Goal: Task Accomplishment & Management: Complete application form

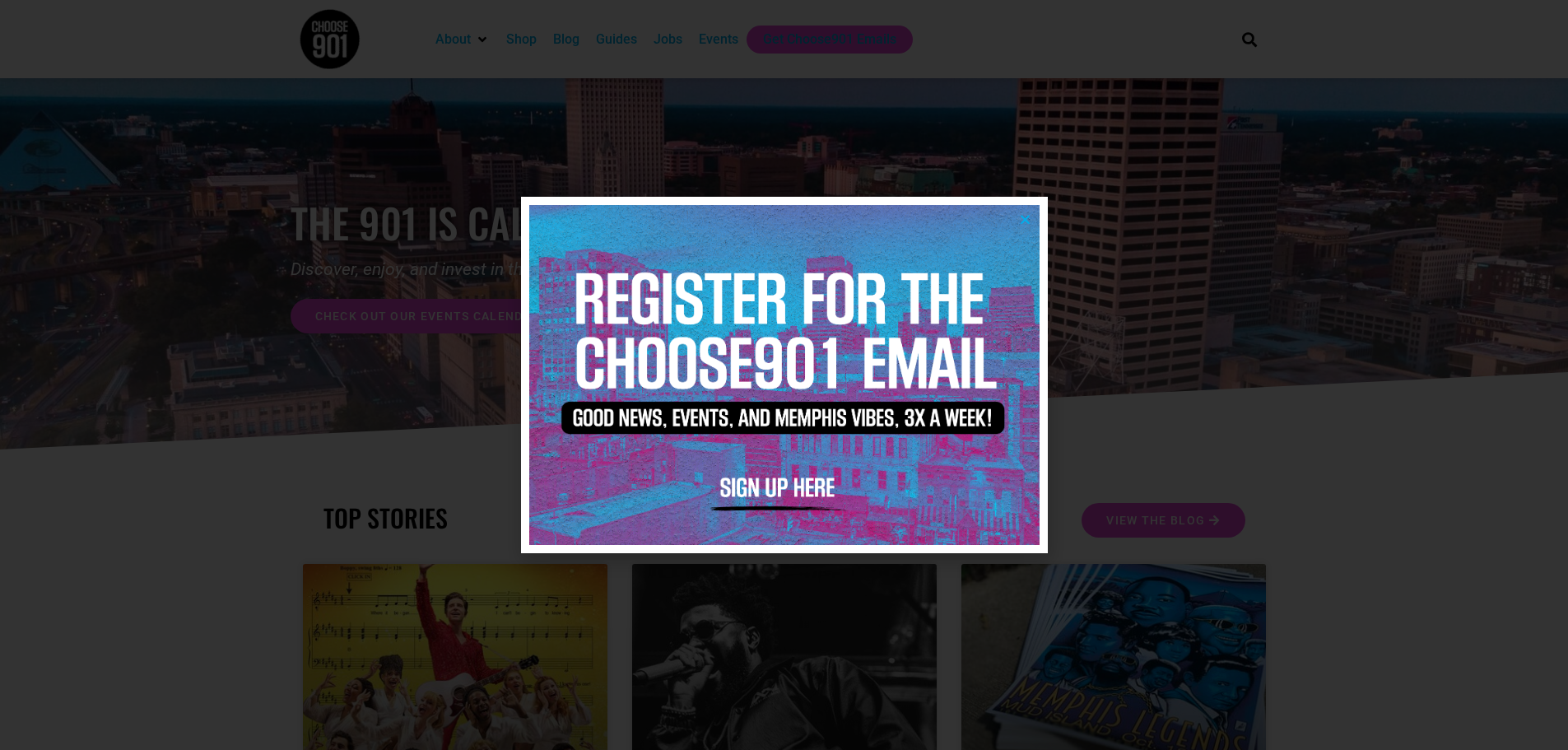
click at [1025, 218] on icon "Close" at bounding box center [1025, 220] width 12 height 12
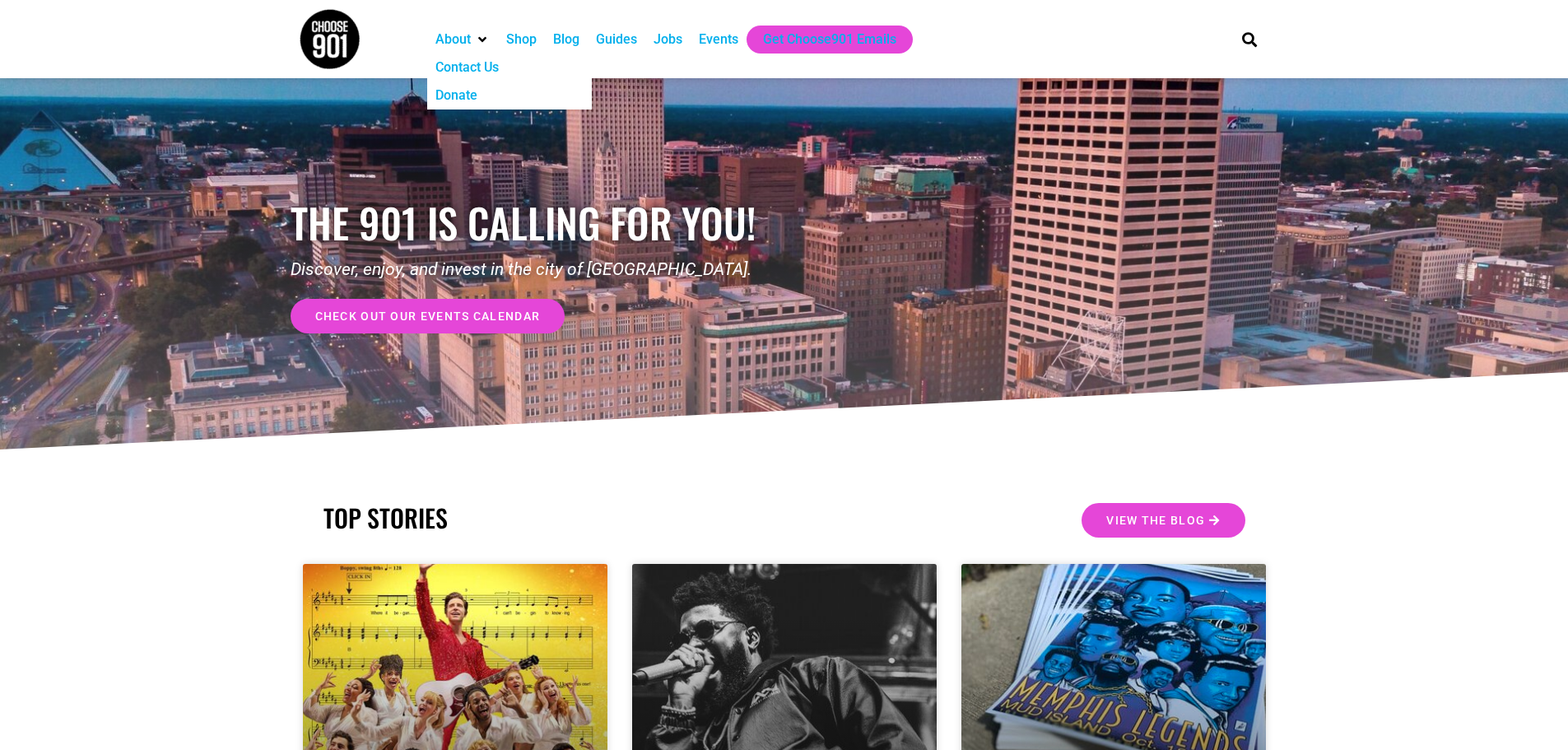
click at [471, 39] on div "About" at bounding box center [453, 40] width 35 height 20
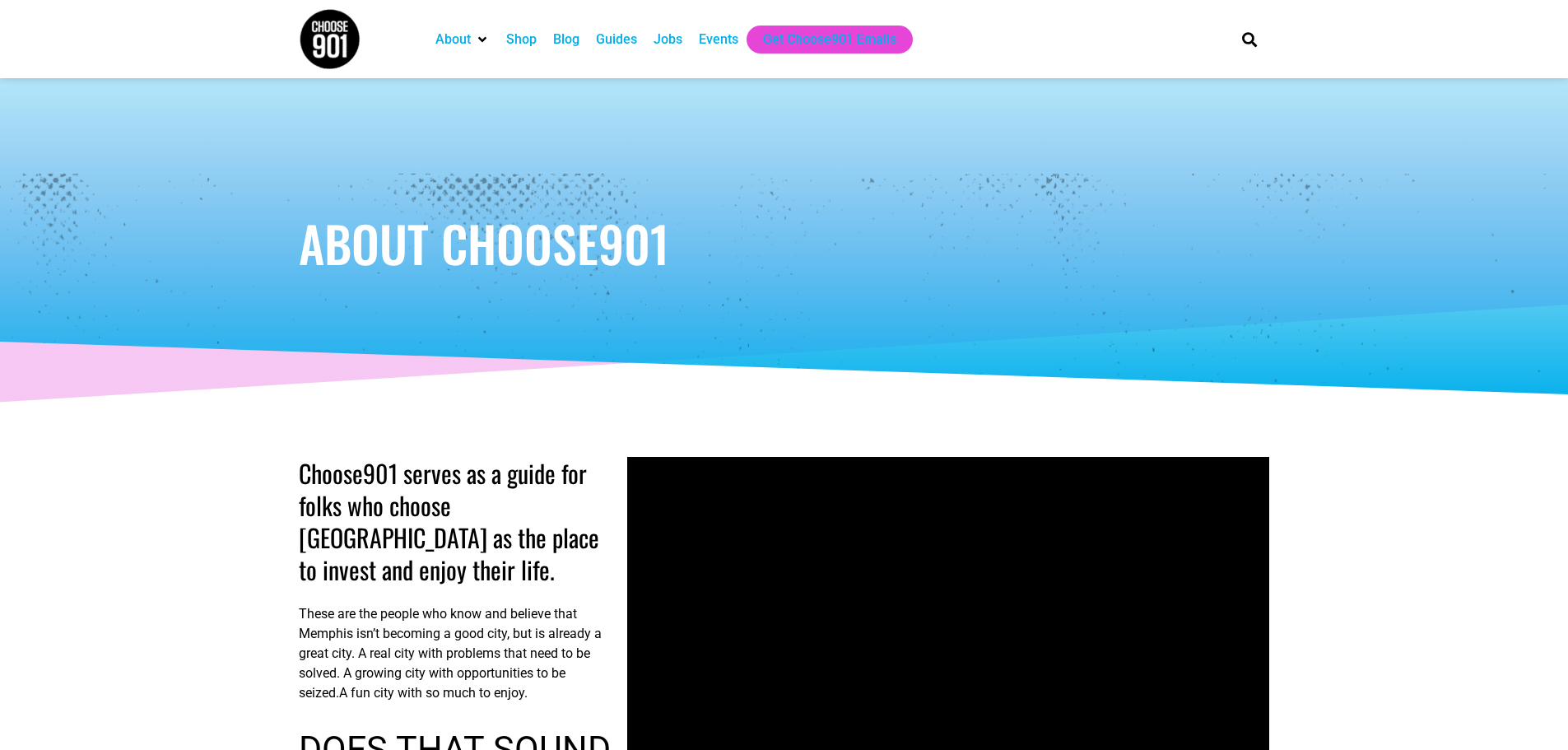
click at [623, 40] on div "Guides" at bounding box center [616, 40] width 41 height 20
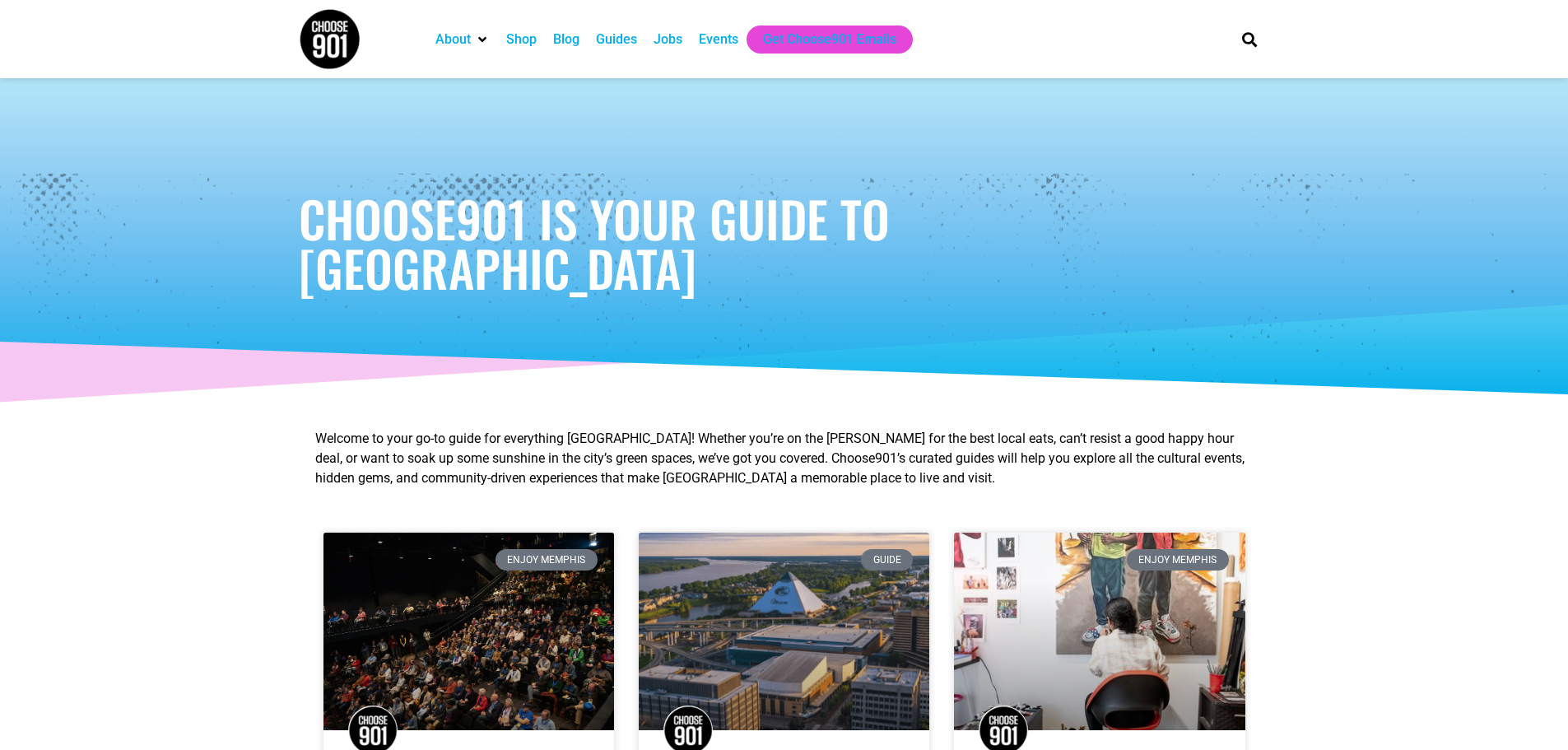
click at [566, 37] on div "Blog" at bounding box center [566, 40] width 26 height 20
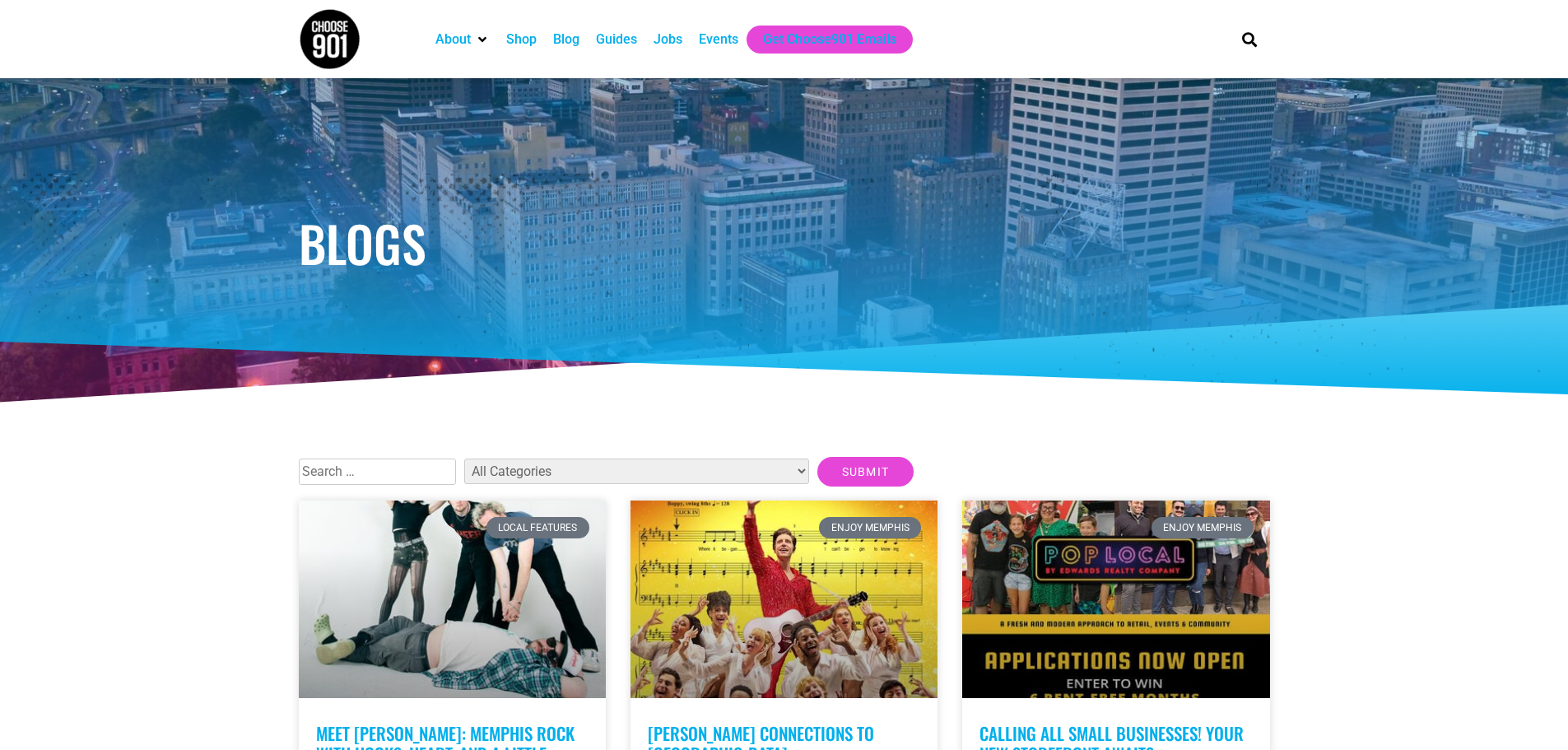
click at [703, 42] on div "Events" at bounding box center [718, 40] width 40 height 20
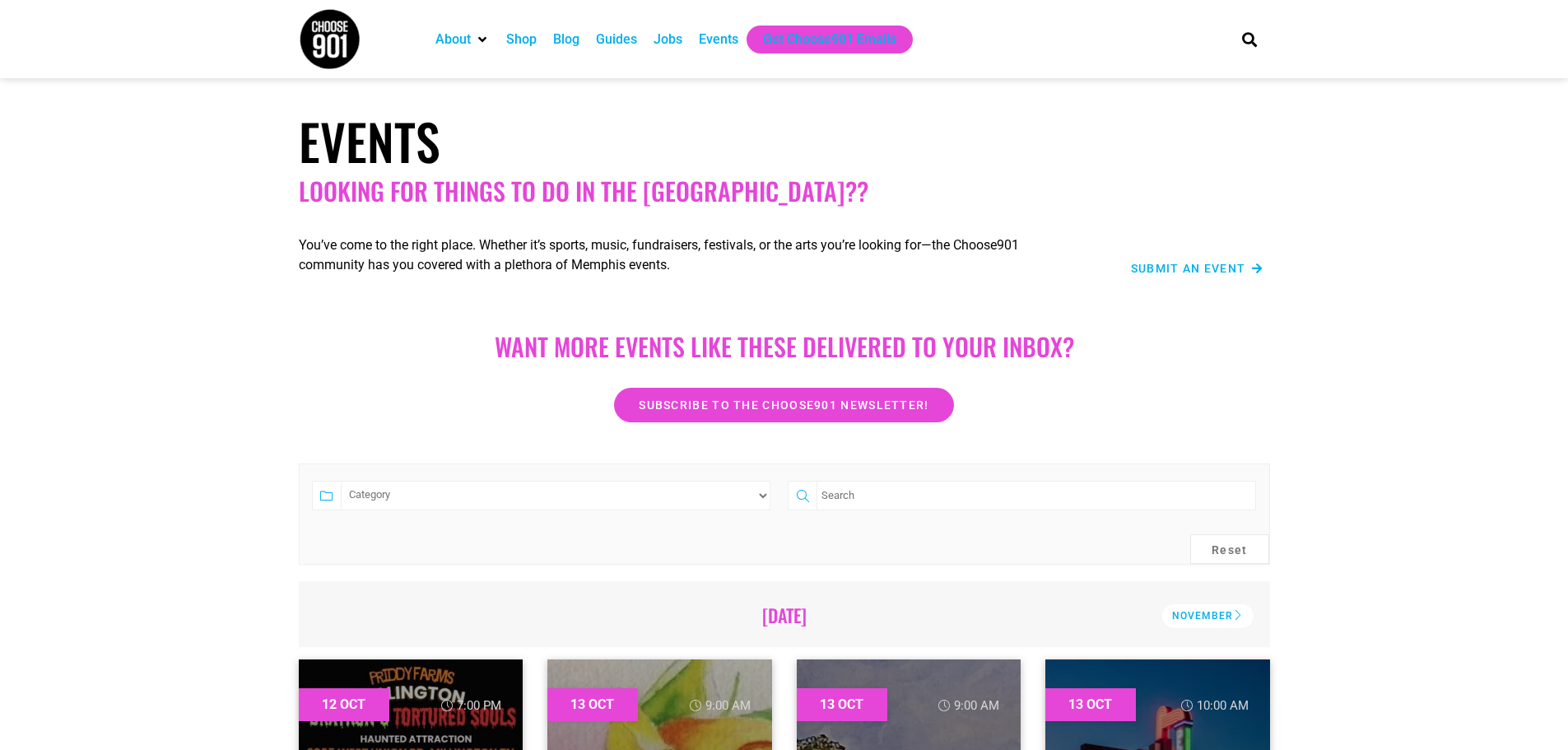
click at [1185, 263] on span "Submit an Event" at bounding box center [1189, 268] width 115 height 11
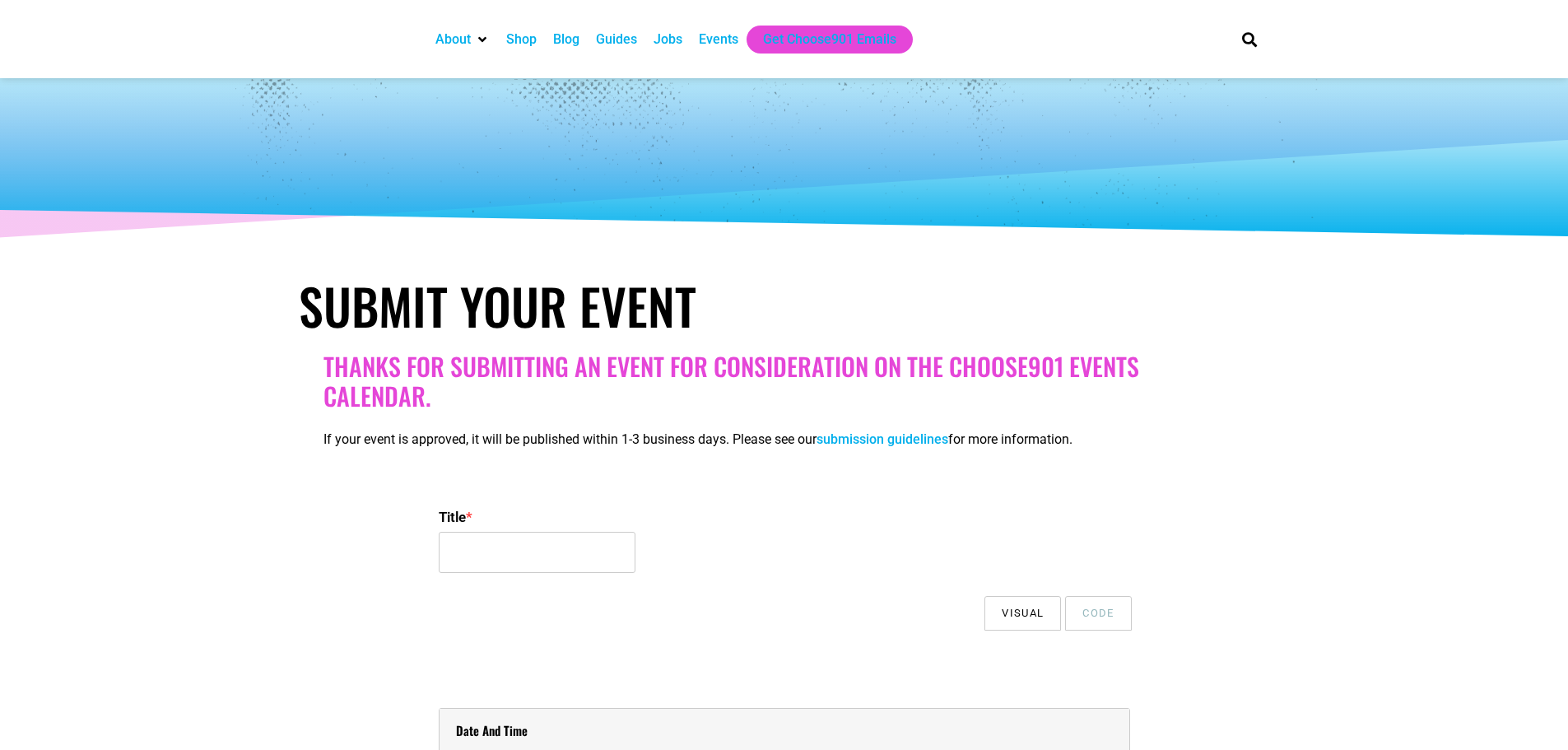
select select
click at [473, 549] on input "Title *" at bounding box center [537, 552] width 197 height 41
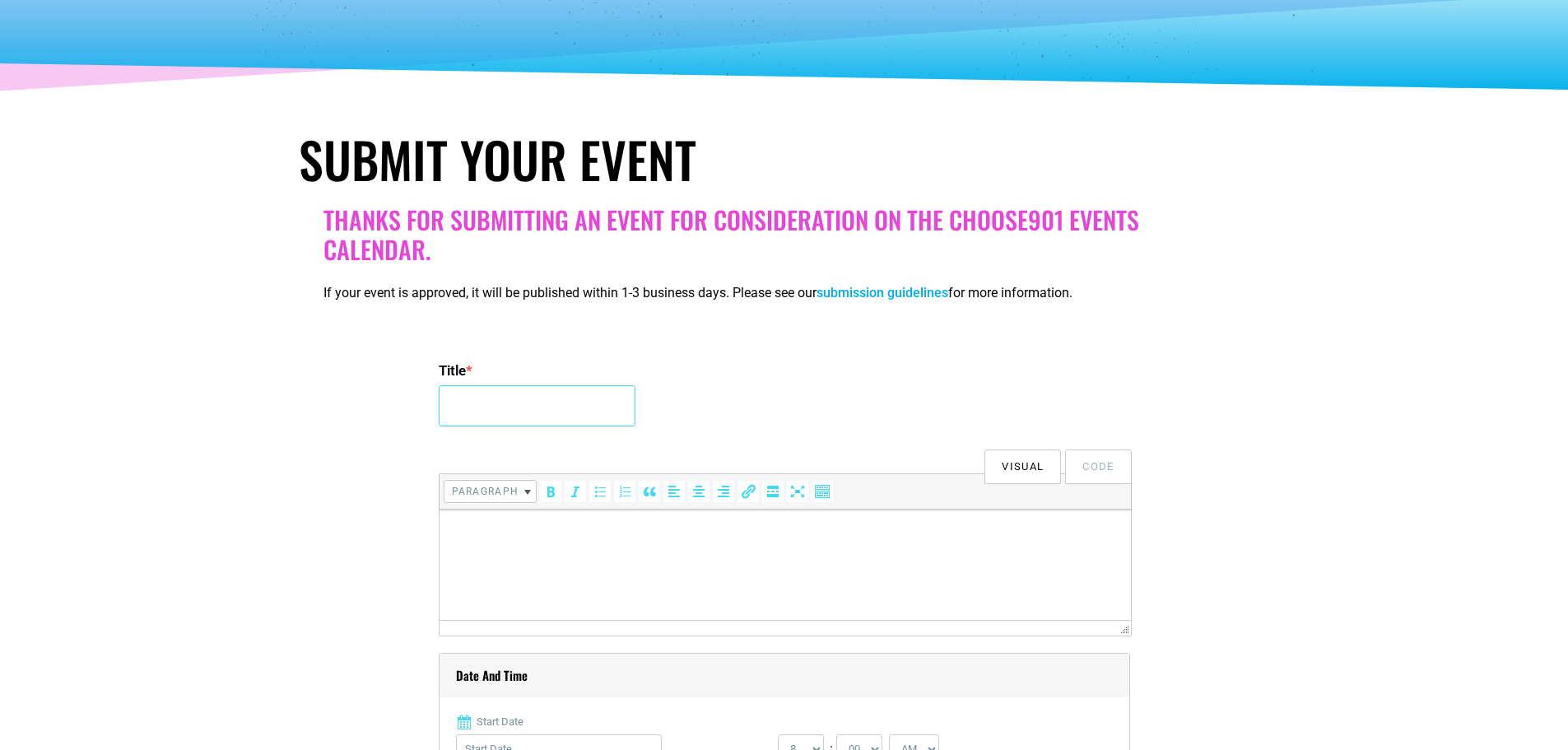
scroll to position [165, 0]
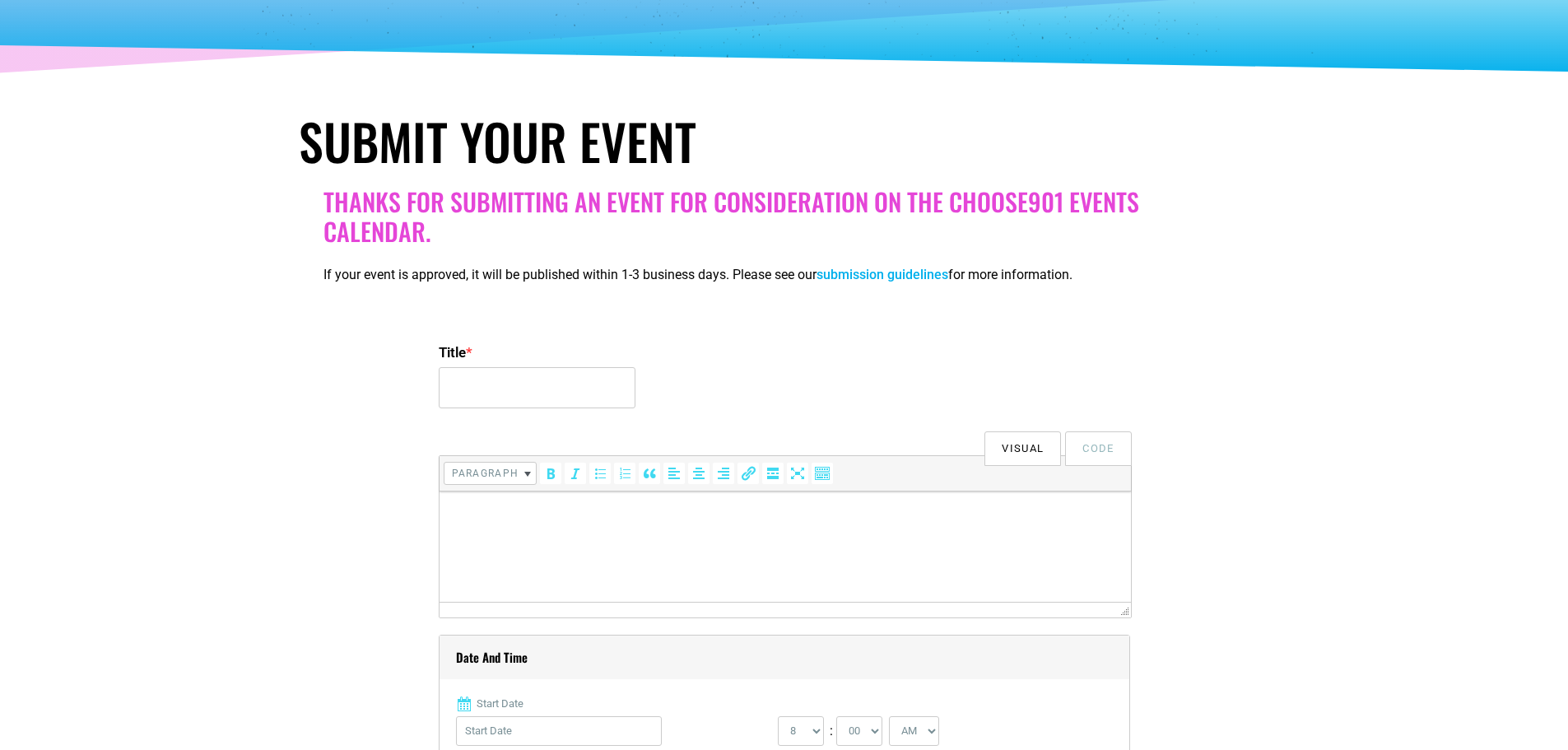
click at [483, 527] on html at bounding box center [785, 515] width 692 height 47
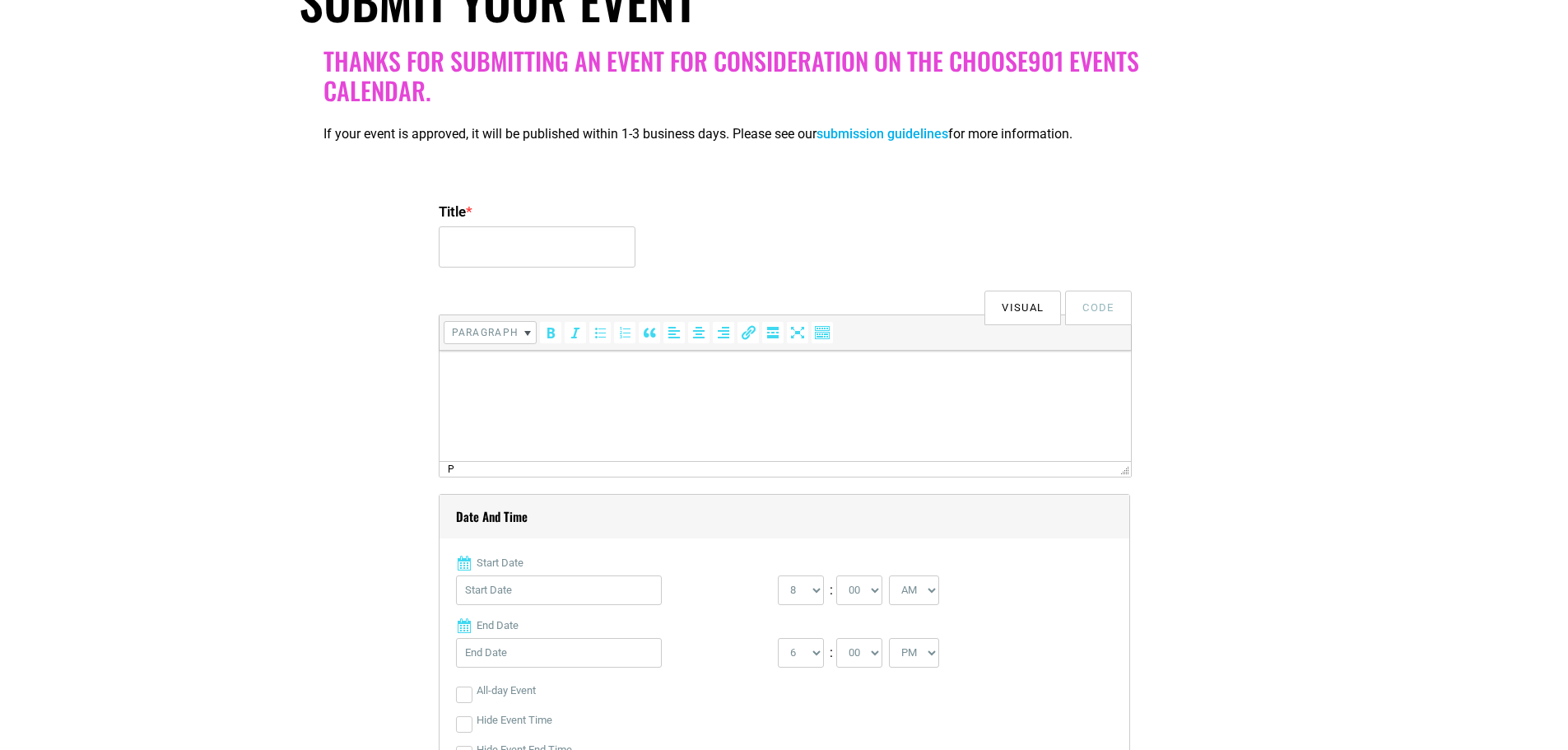
scroll to position [412, 0]
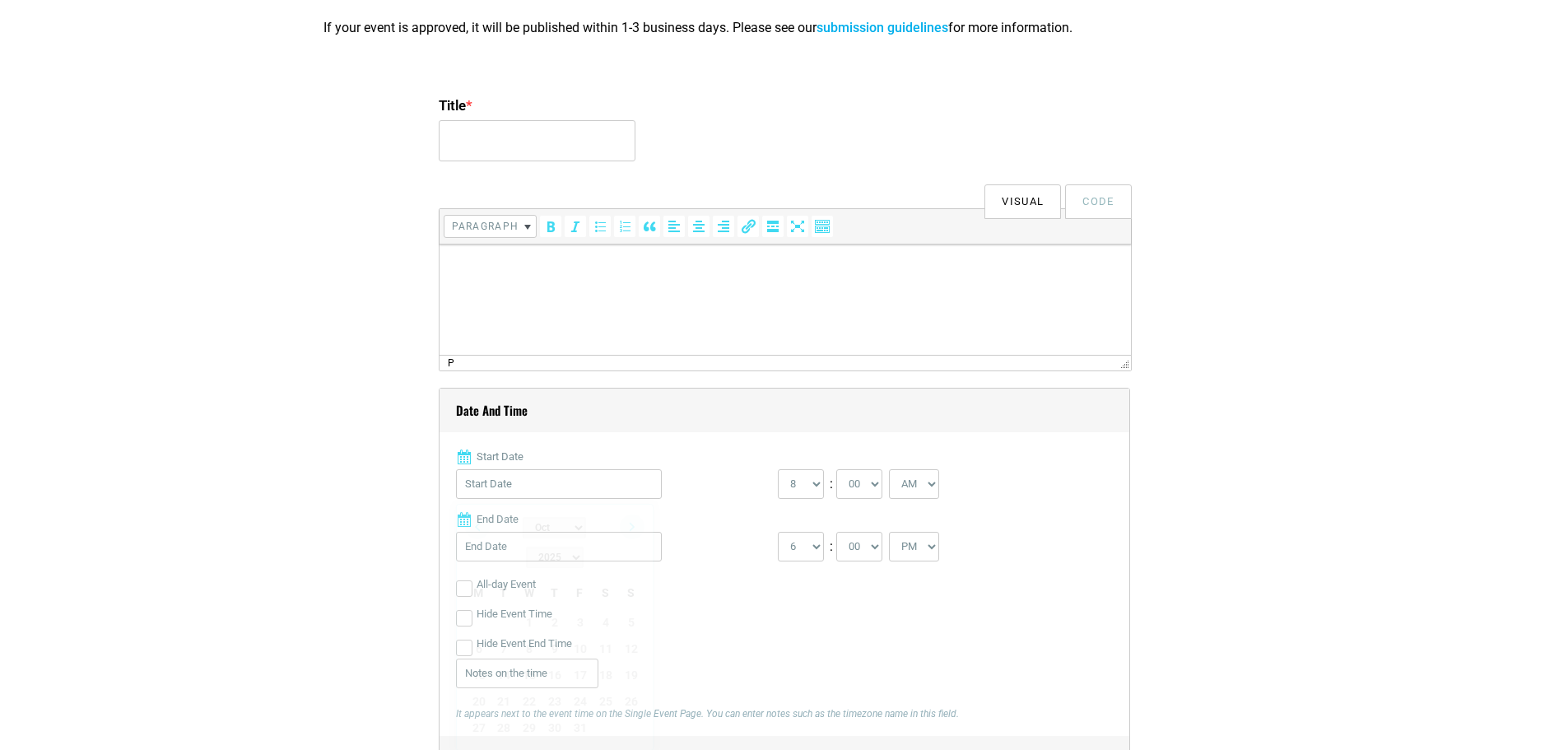
click at [496, 489] on input "Start Date" at bounding box center [559, 485] width 205 height 30
click at [529, 663] on link "15" at bounding box center [529, 675] width 25 height 25
type input "[DATE]"
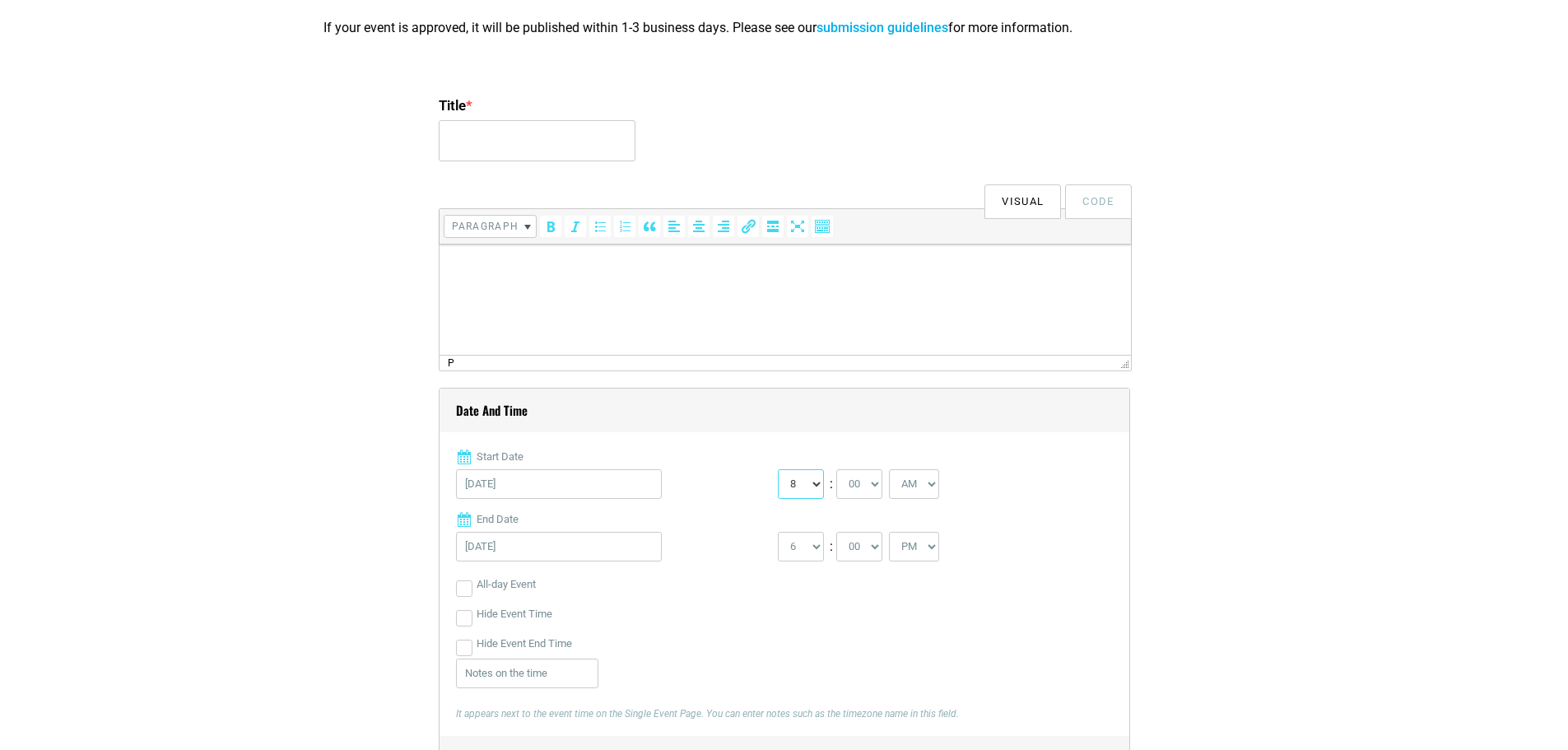
click at [815, 484] on select "0 1 2 3 4 5 6 7 8 9 10 11 12" at bounding box center [801, 485] width 47 height 30
select select "4"
click at [778, 470] on select "0 1 2 3 4 5 6 7 8 9 10 11 12" at bounding box center [801, 485] width 47 height 30
click at [869, 493] on select "00 05 10 15 20 25 30 35 40 45 50 55" at bounding box center [860, 485] width 47 height 30
select select "30"
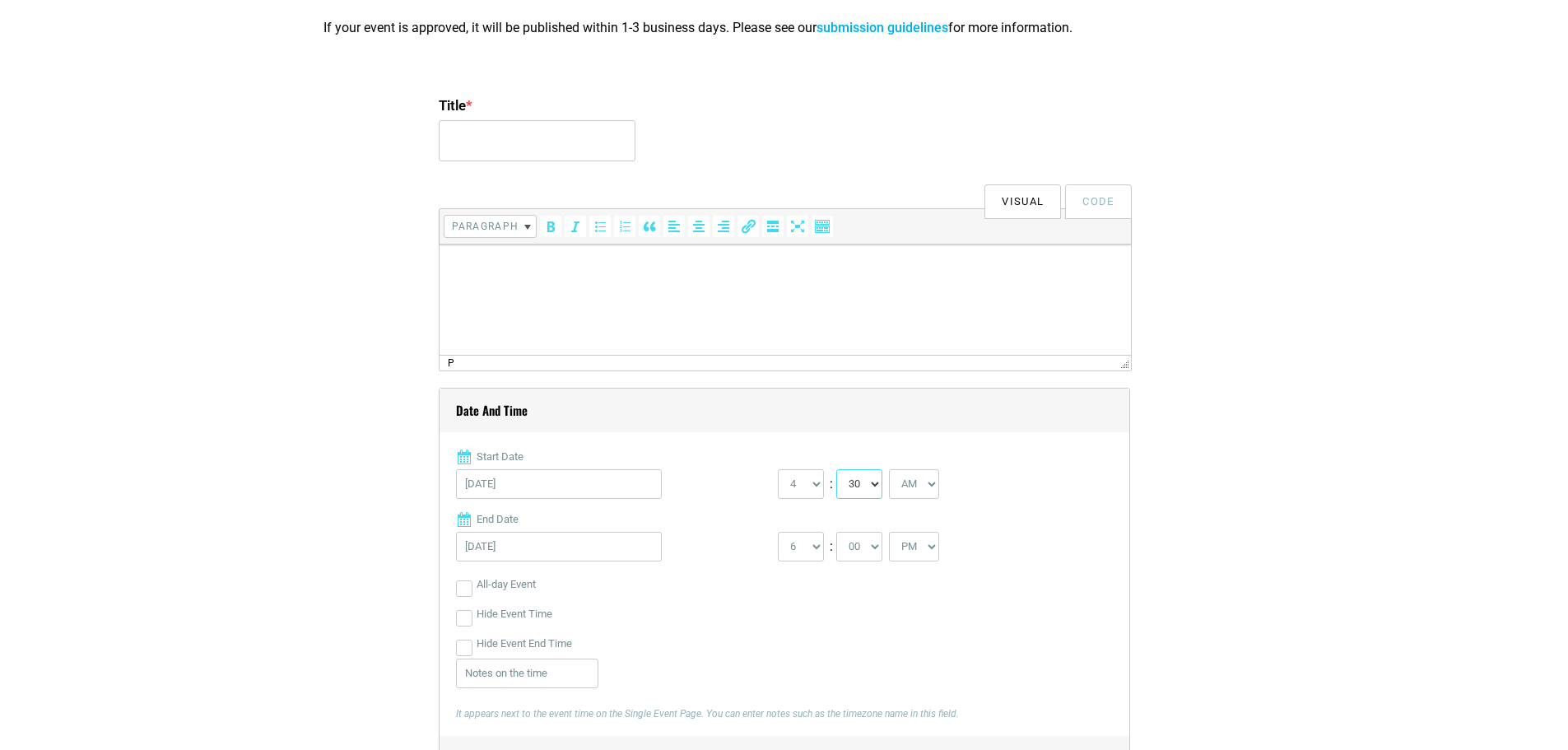
click at [838, 470] on select "00 05 10 15 20 25 30 35 40 45 50 55" at bounding box center [860, 485] width 47 height 30
click at [926, 488] on select "AM PM" at bounding box center [914, 485] width 50 height 30
select select "PM"
click at [891, 470] on select "AM PM" at bounding box center [914, 485] width 50 height 30
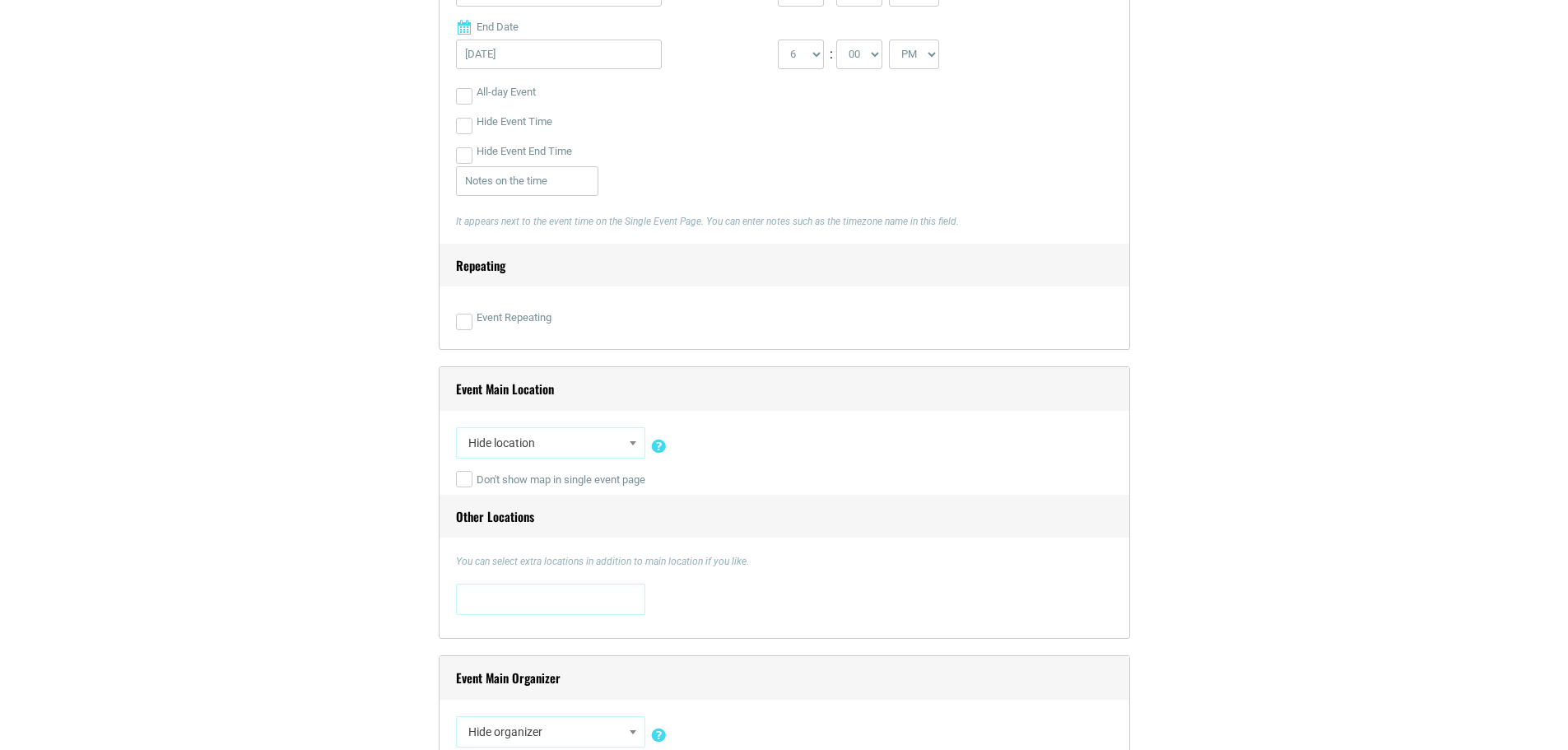
scroll to position [906, 0]
click at [503, 444] on span "Hide location" at bounding box center [550, 442] width 178 height 30
click at [501, 444] on span "Hide location" at bounding box center [550, 442] width 178 height 30
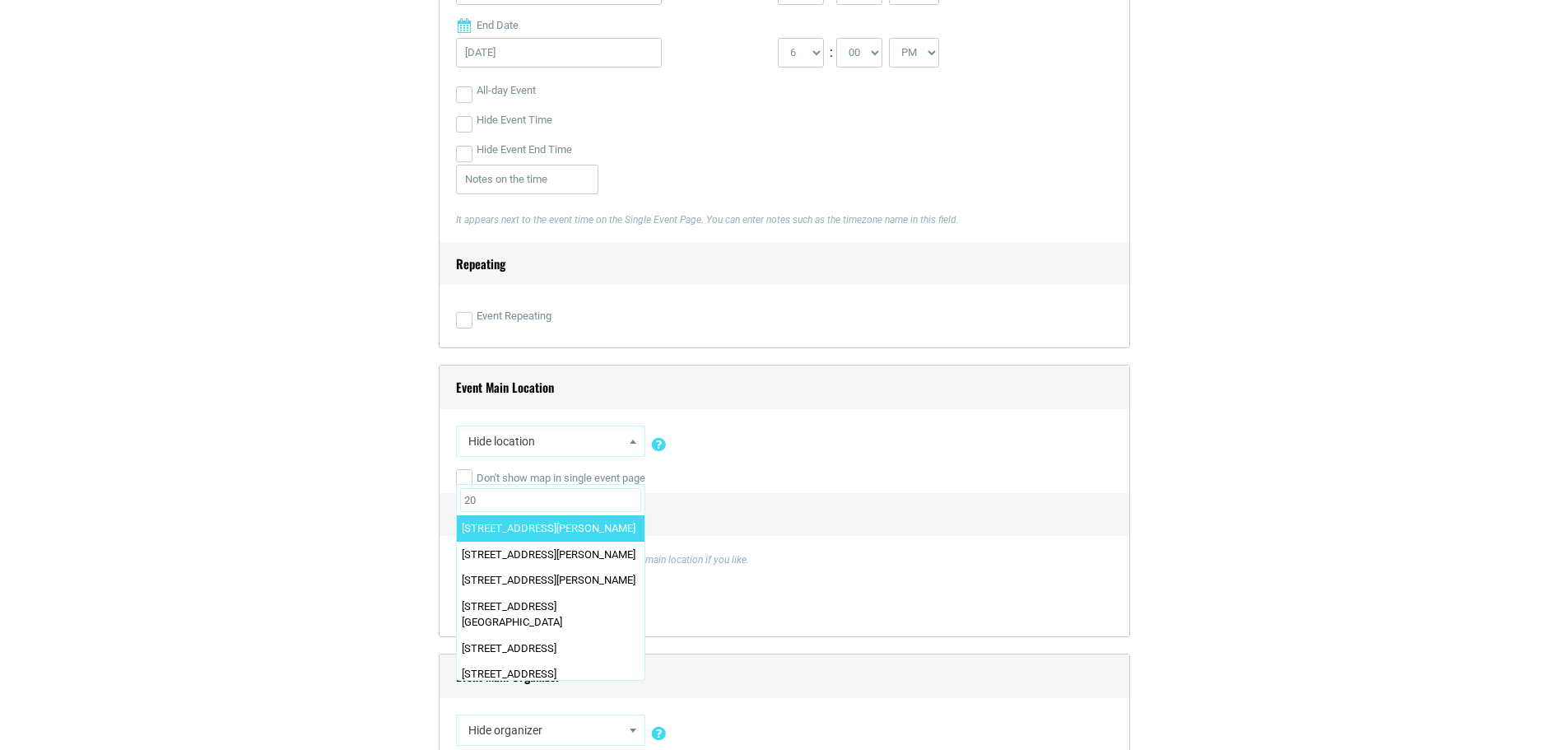
type input "2"
type input "[PERSON_NAME]"
select select "5856"
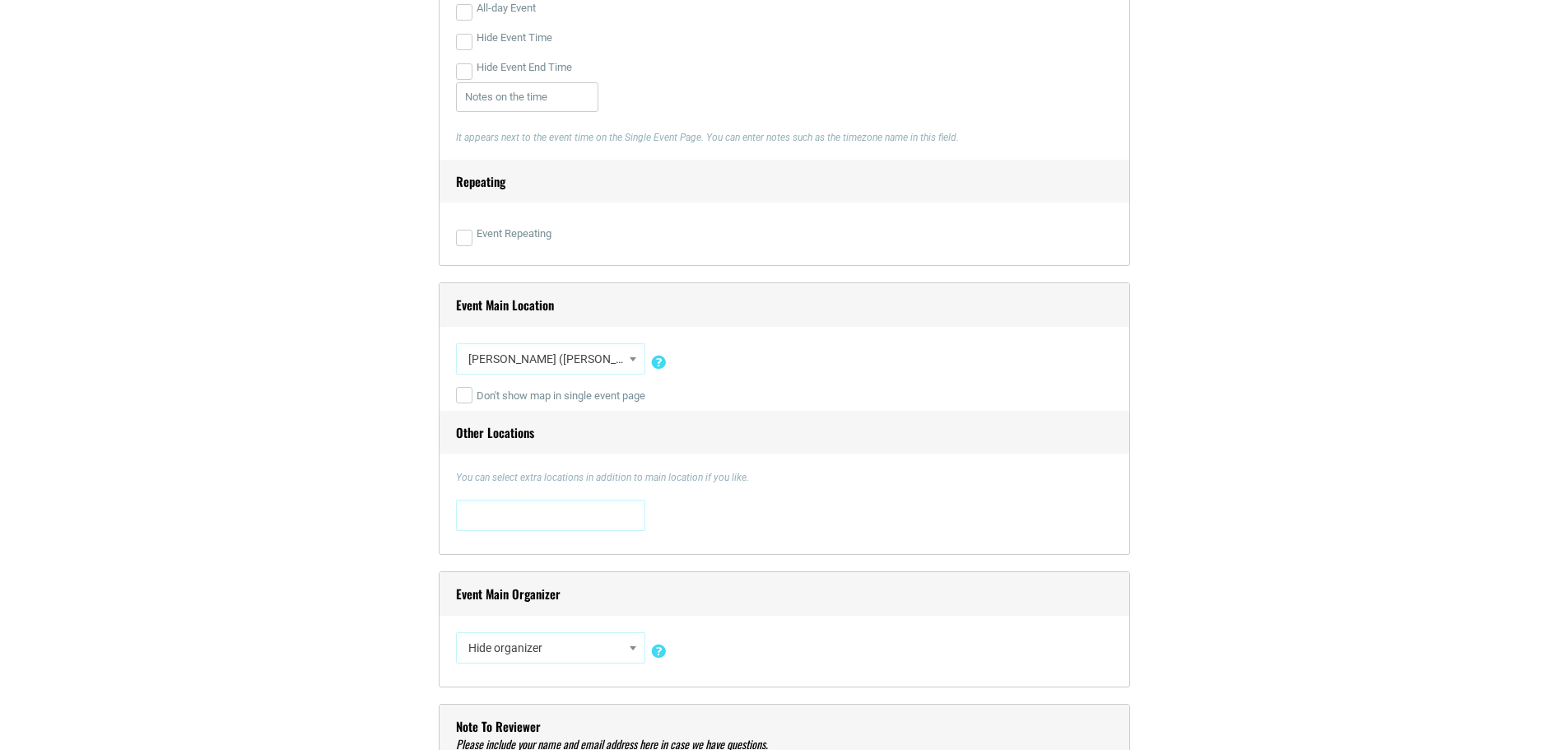
scroll to position [1071, 0]
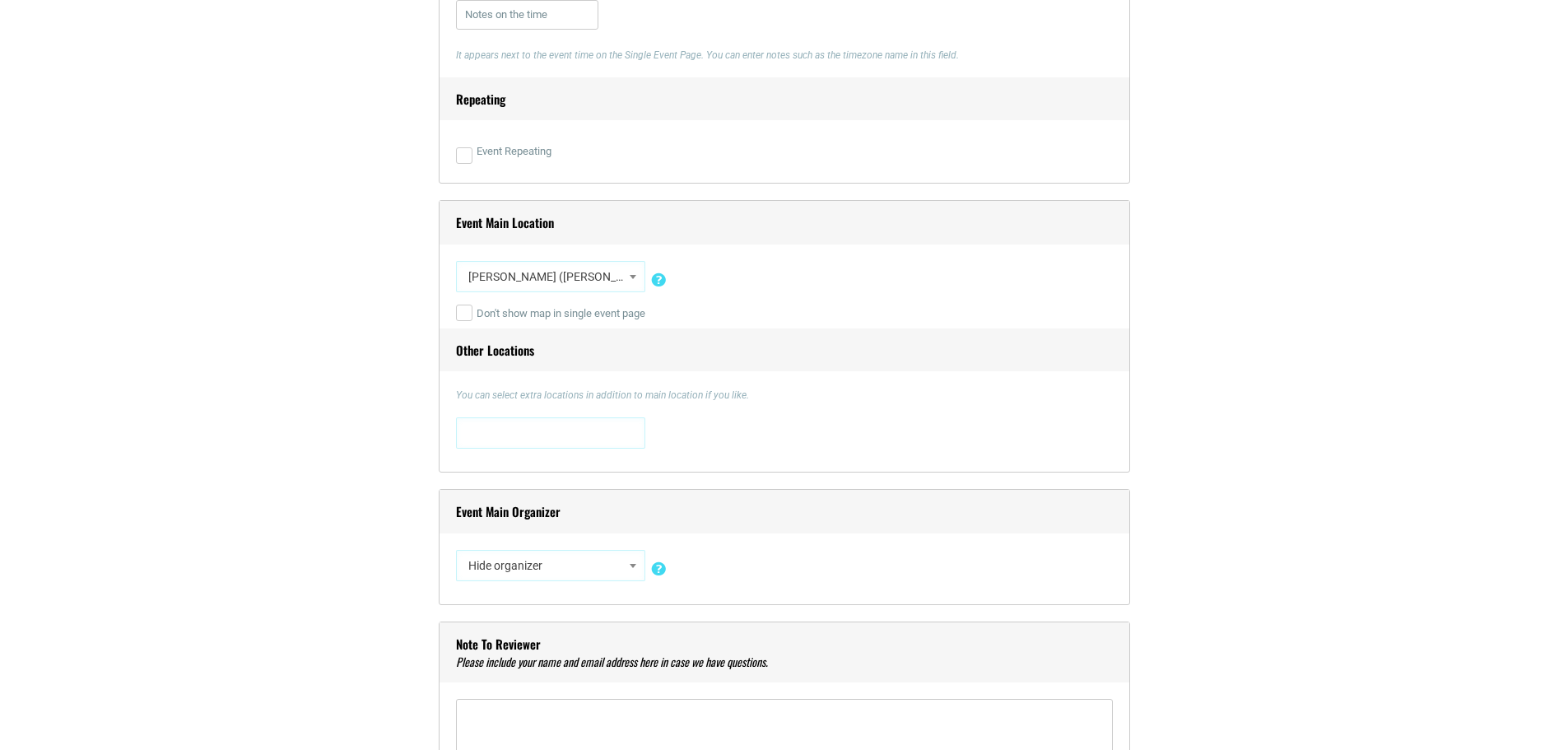
select select "3237"
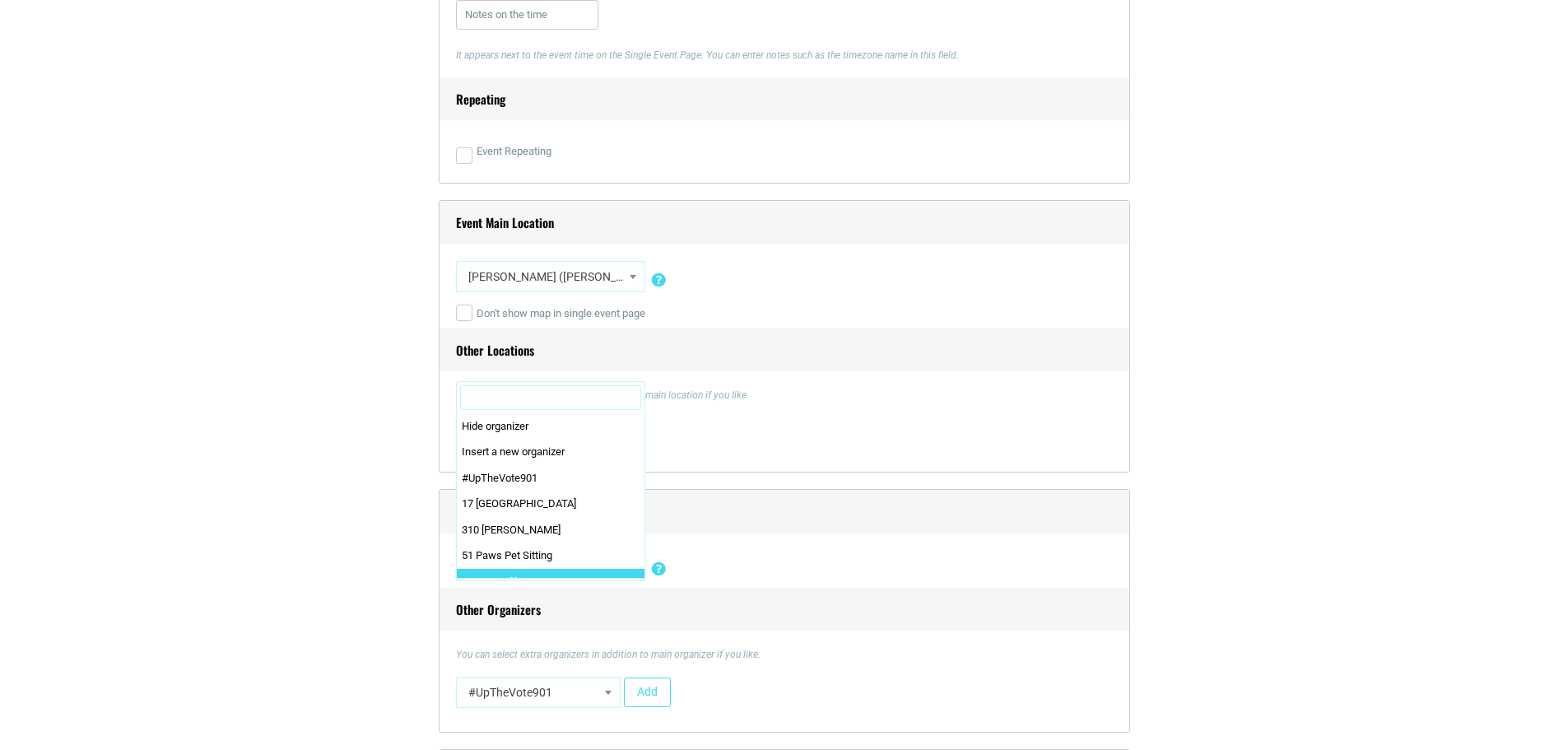
scroll to position [130, 0]
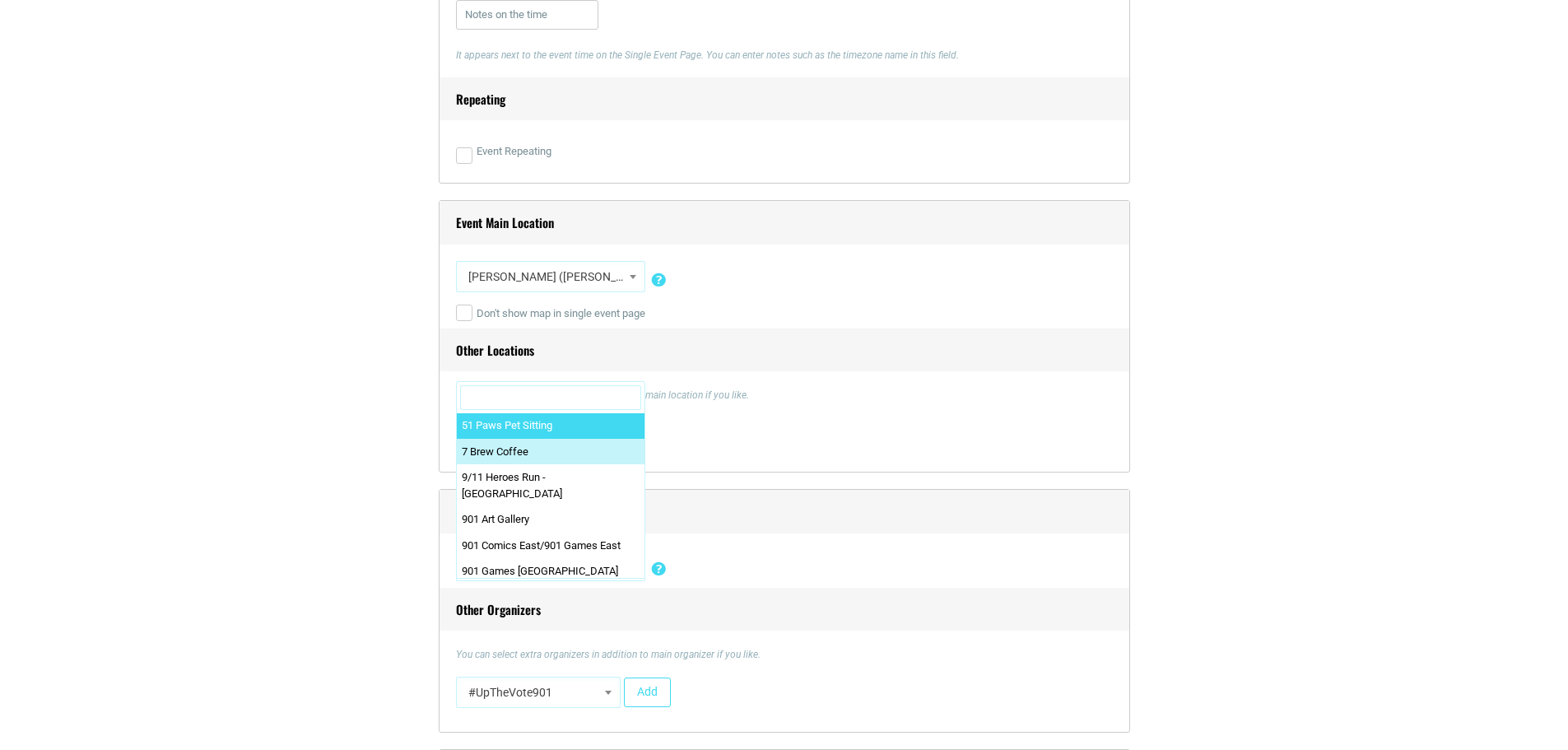
click at [524, 398] on input "Search" at bounding box center [550, 398] width 181 height 25
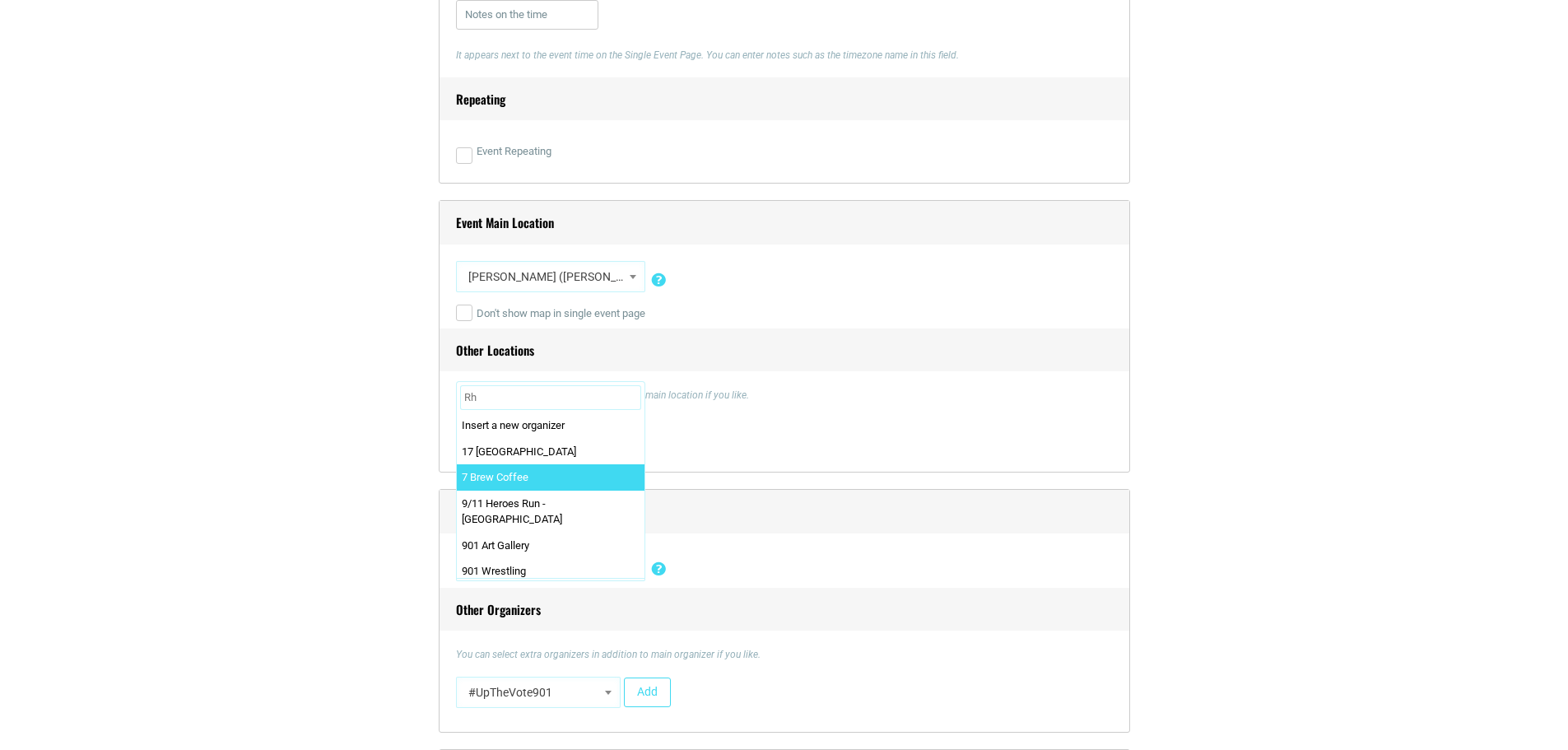
scroll to position [0, 0]
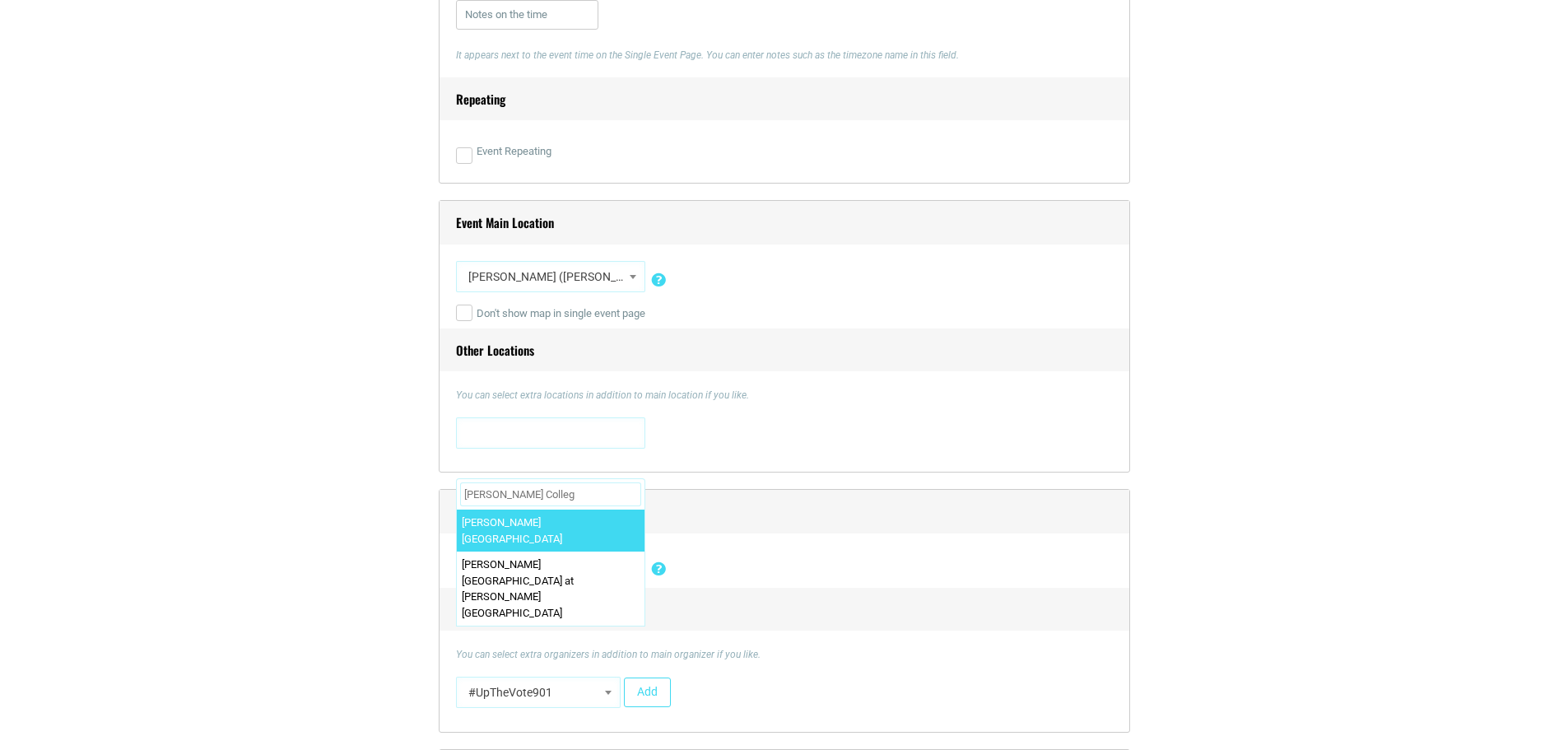
type input "[PERSON_NAME][GEOGRAPHIC_DATA]"
select select "5600"
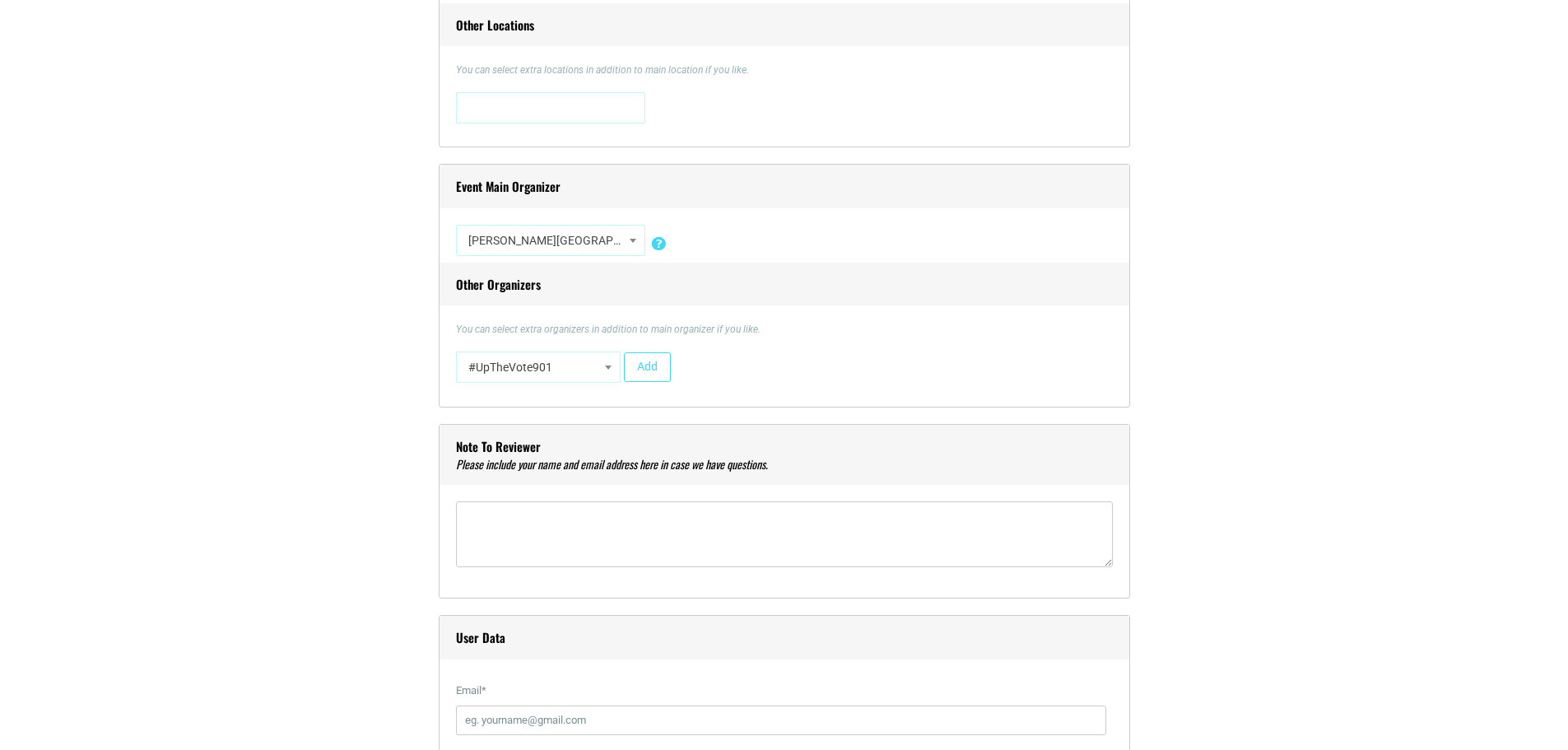
scroll to position [1400, 0]
click at [529, 536] on textarea"] at bounding box center [785, 530] width 657 height 66
type textarea"] "L"
paste textarea"] "[PERSON_NAME] Professor of Chinese Studies Chair, Modern Languages and Literatu…"
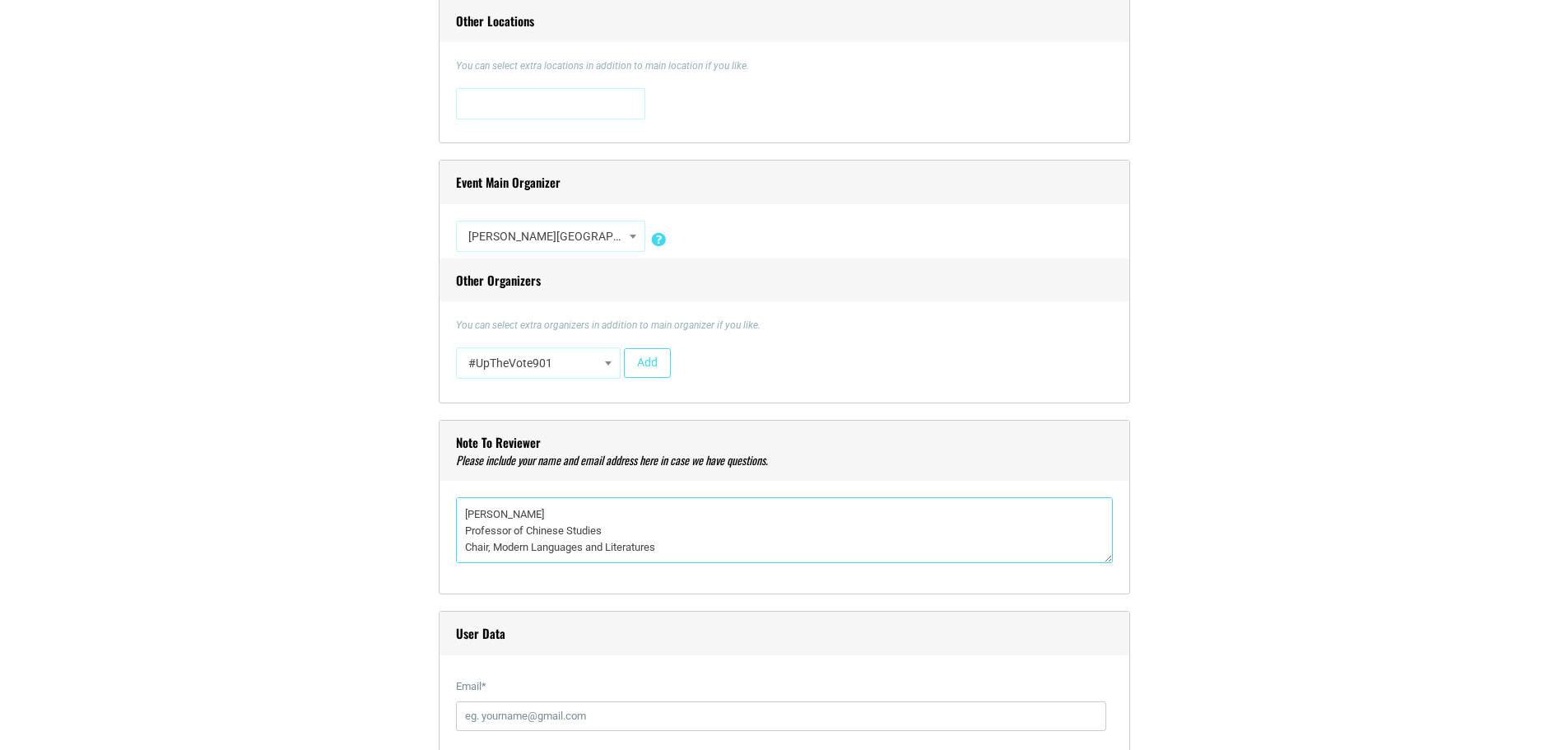
scroll to position [8, 0]
click at [461, 543] on textarea"] "[PERSON_NAME] Professor of Chinese Studies Chair, Modern Languages and Literatu…" at bounding box center [785, 530] width 657 height 66
click at [730, 510] on textarea"] "[PERSON_NAME] , Chair, Modern Languages and Literatures" at bounding box center [785, 530] width 657 height 66
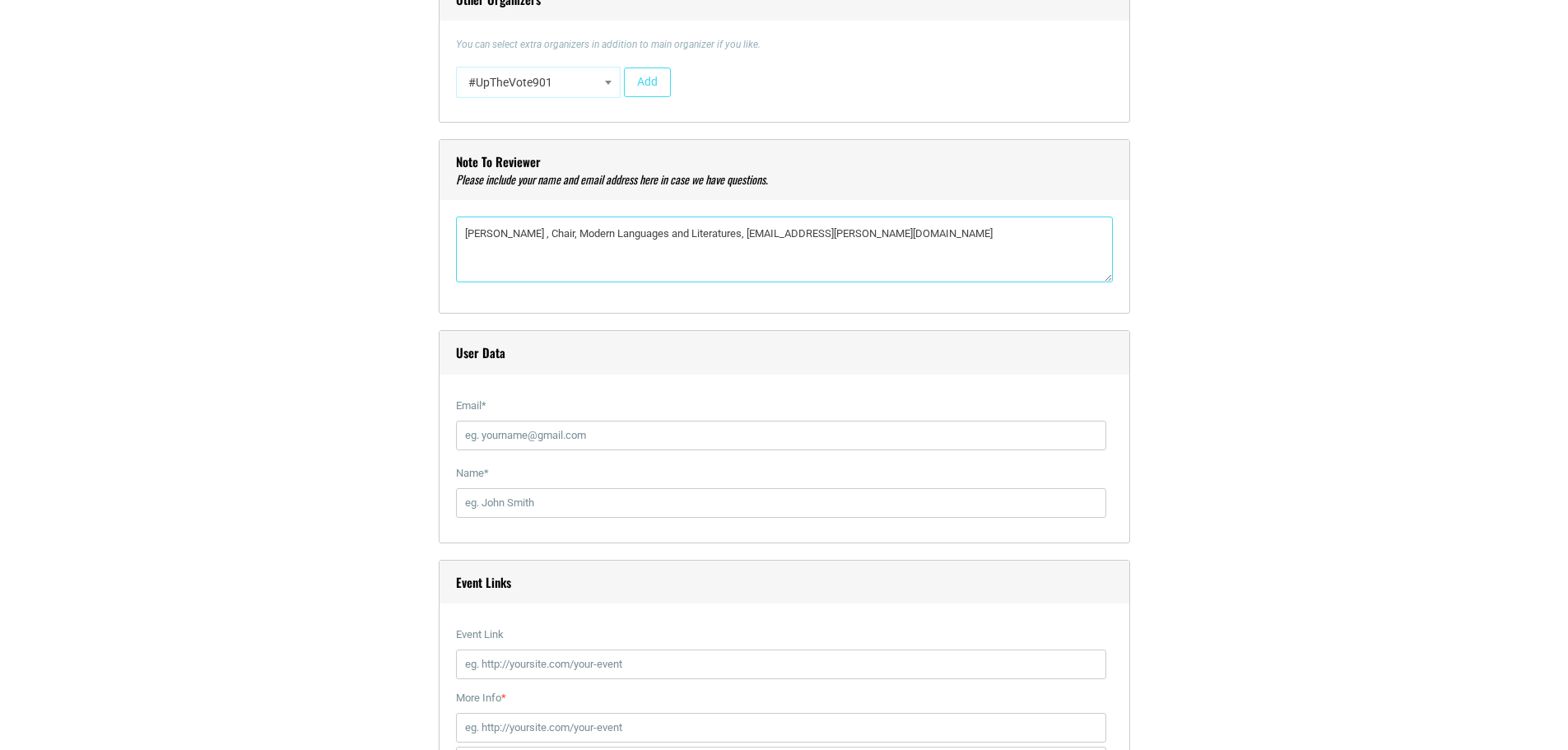
scroll to position [1894, 0]
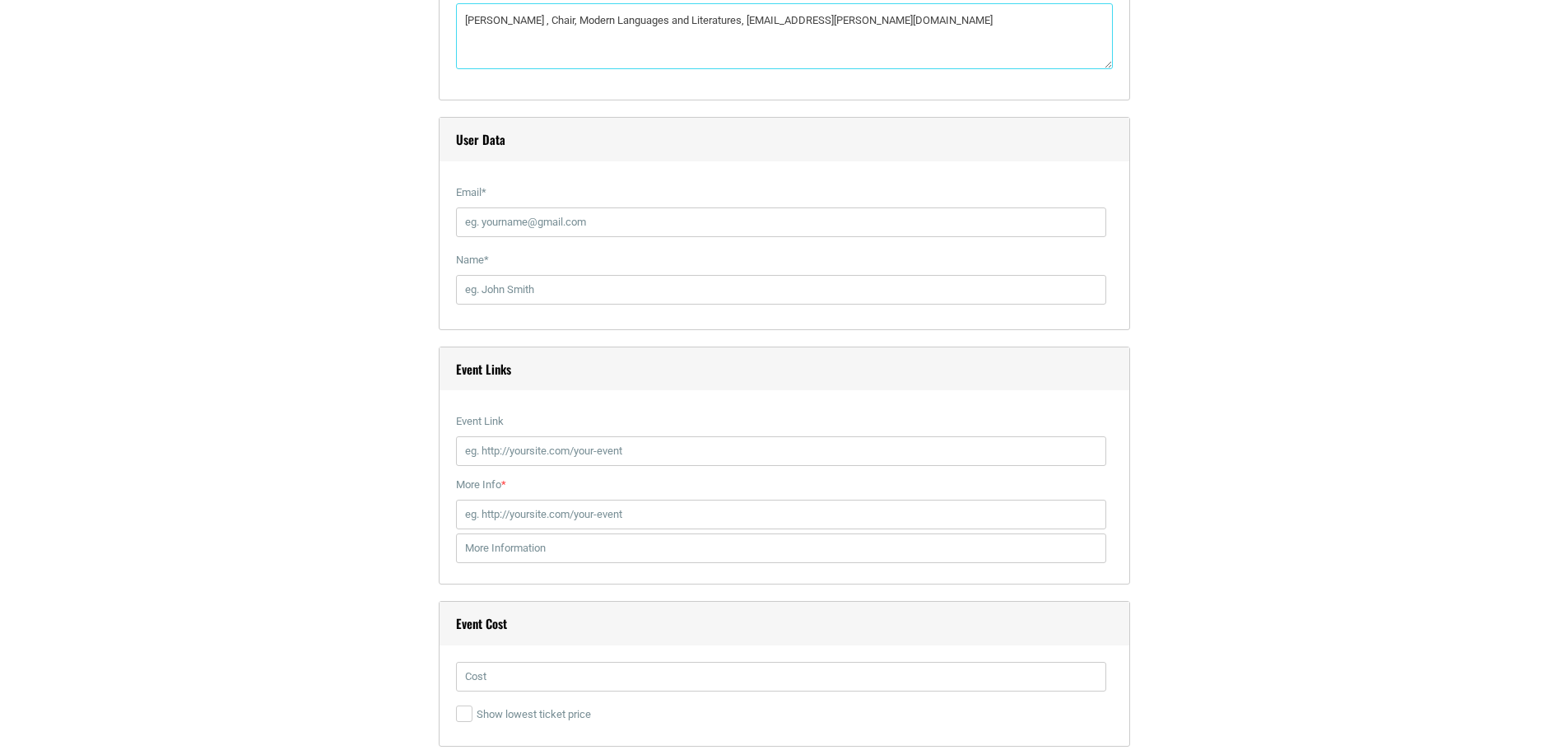
type textarea"] "[PERSON_NAME] , Chair, Modern Languages and Literatures, [EMAIL_ADDRESS][PERSON…"
click at [506, 221] on input "Email *" at bounding box center [781, 222] width 651 height 30
type input "[EMAIL_ADDRESS][PERSON_NAME][DOMAIN_NAME]"
type input "[PERSON_NAME]"
click at [171, 300] on section "Title * Visual Code b i link b-quote del ins img ul ol li code more close tags …" at bounding box center [784, 202] width 1568 height 3271
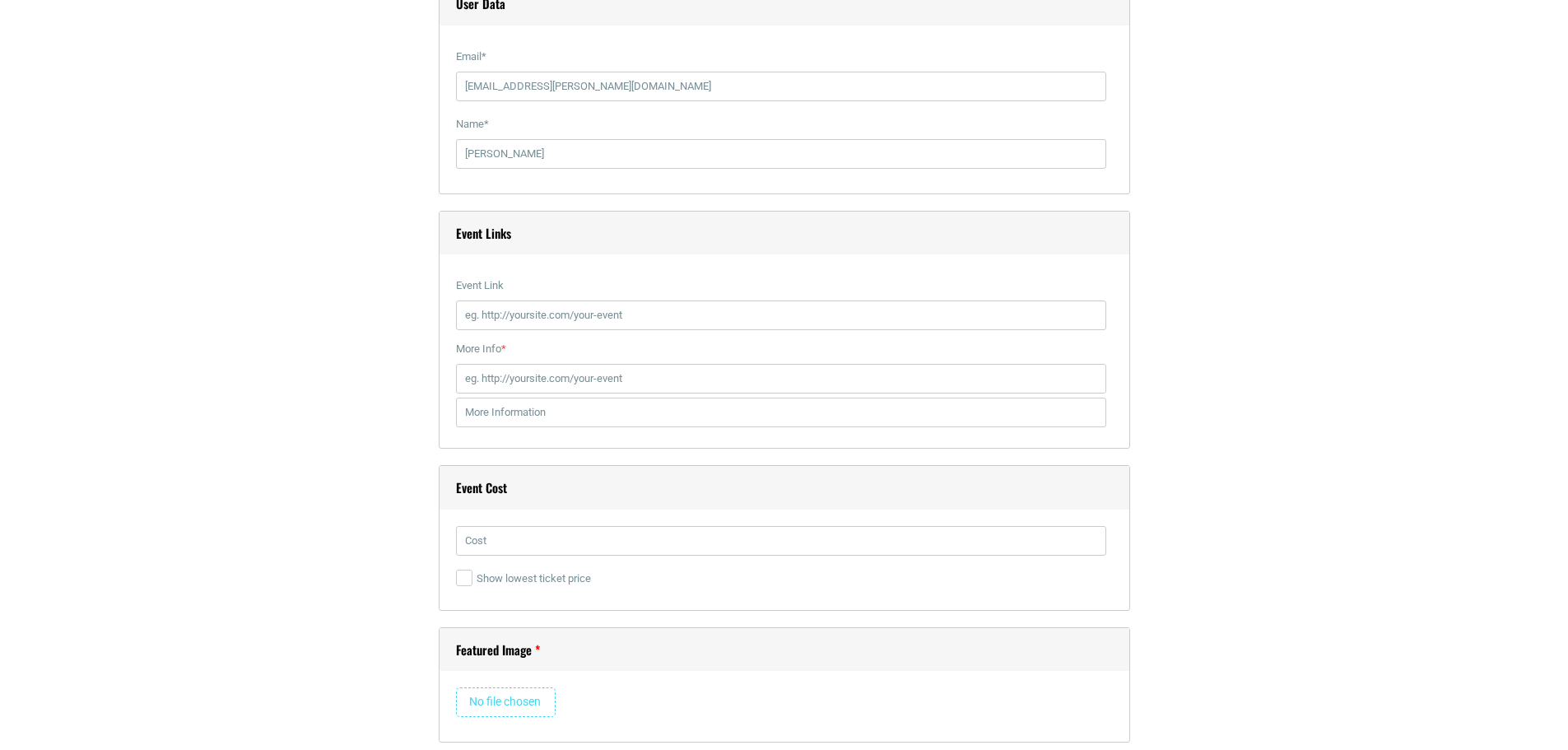
scroll to position [2059, 0]
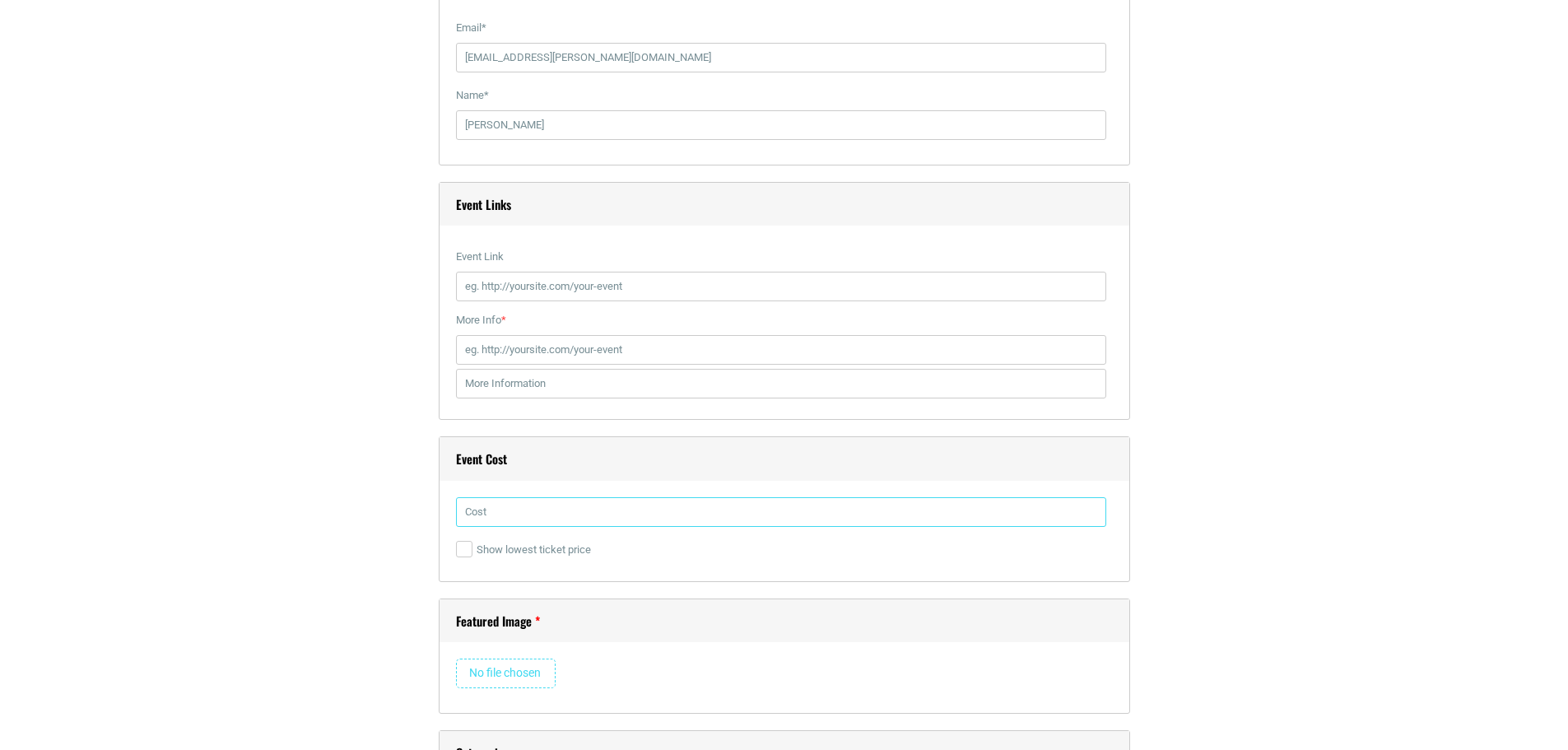
click at [515, 516] on input "text" at bounding box center [781, 512] width 651 height 30
type input "free"
click at [285, 545] on section "Title * Visual Code b i link b-quote del ins img ul ol li code more close tags …" at bounding box center [784, 38] width 1568 height 3271
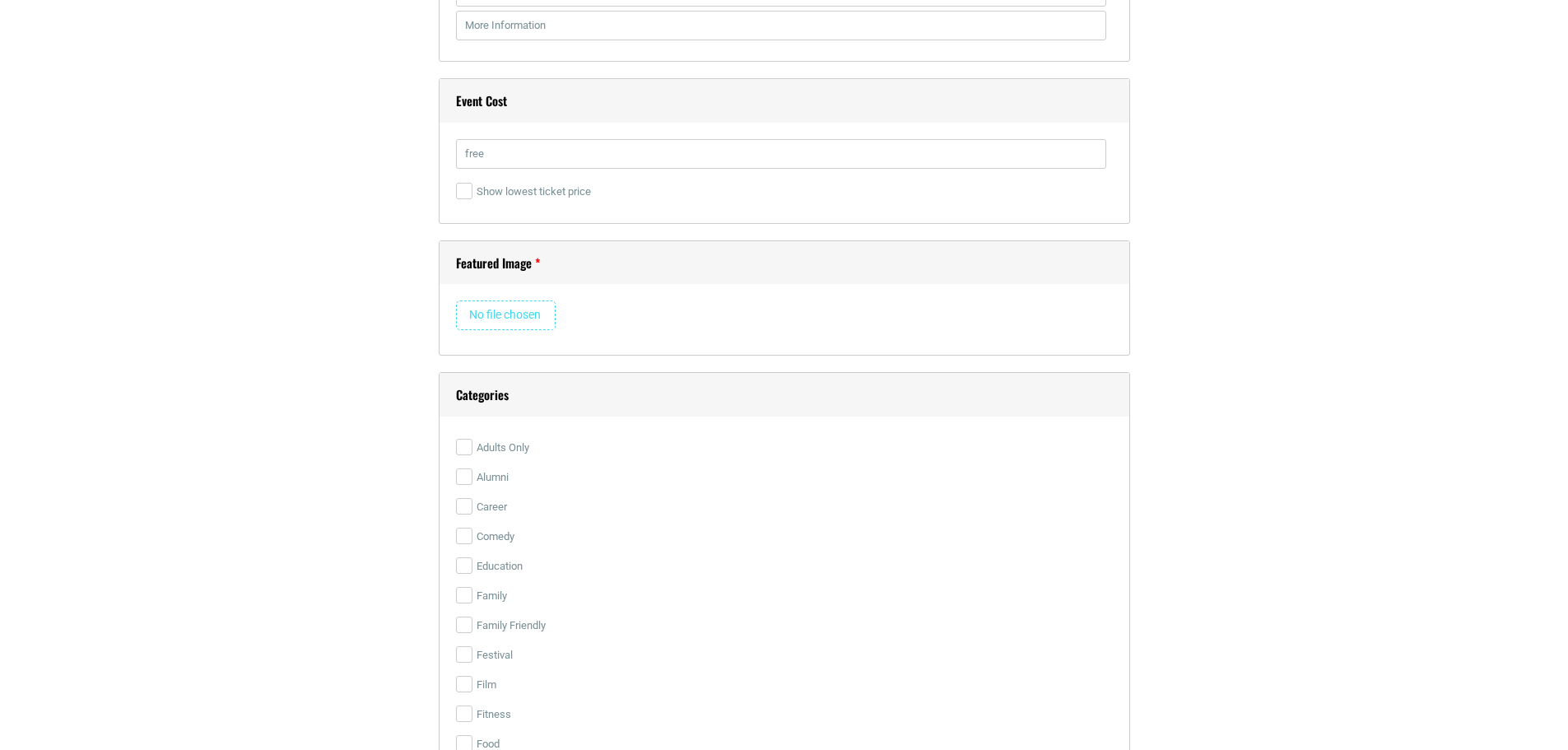
scroll to position [2553, 0]
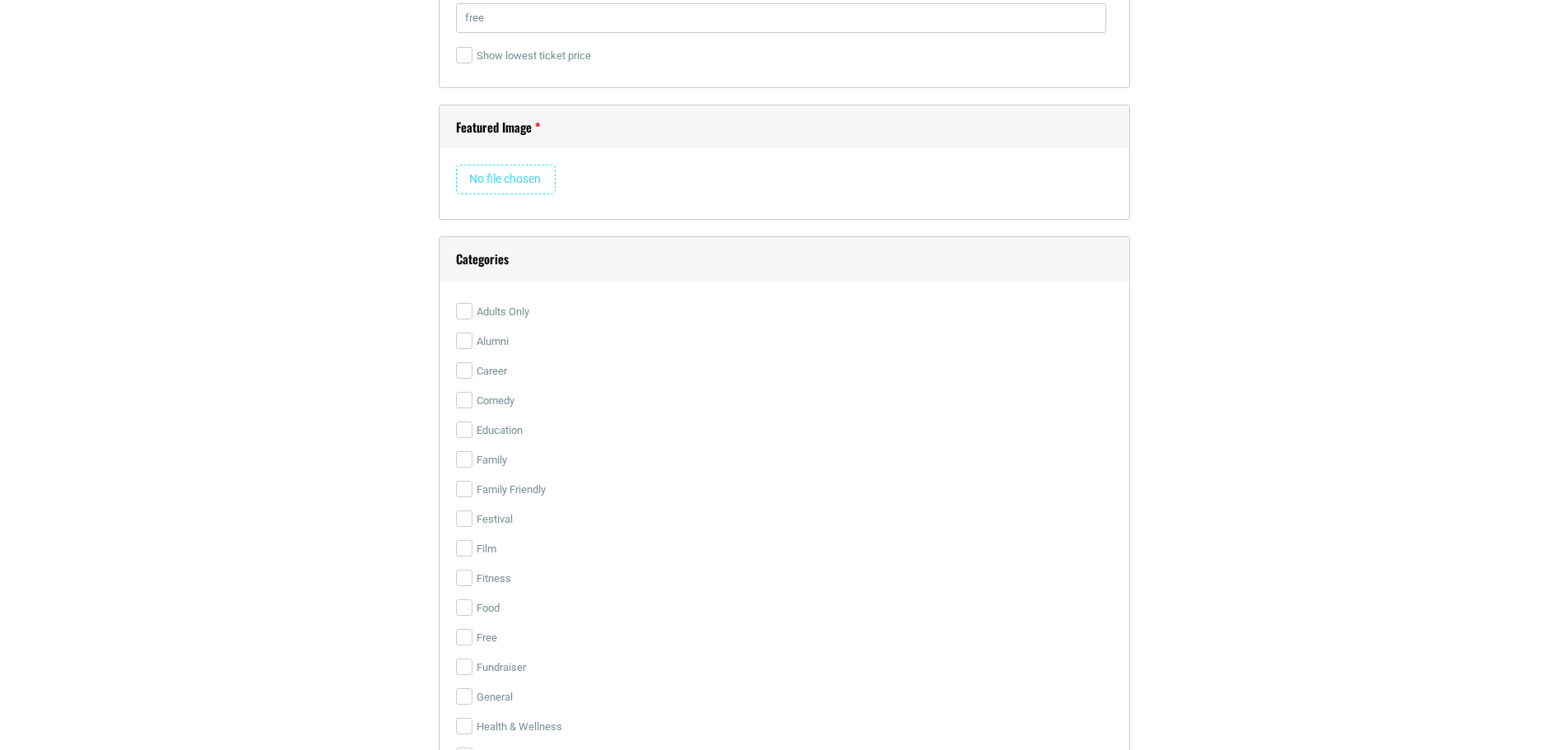
click at [520, 184] on input "file" at bounding box center [506, 180] width 99 height 30
type input "C:\fakepath\Asian Foodways_Eileen Chow.jpg"
drag, startPoint x: 467, startPoint y: 432, endPoint x: 478, endPoint y: 433, distance: 11.0
click at [468, 432] on input "Education" at bounding box center [464, 429] width 17 height 17
checkbox input "true"
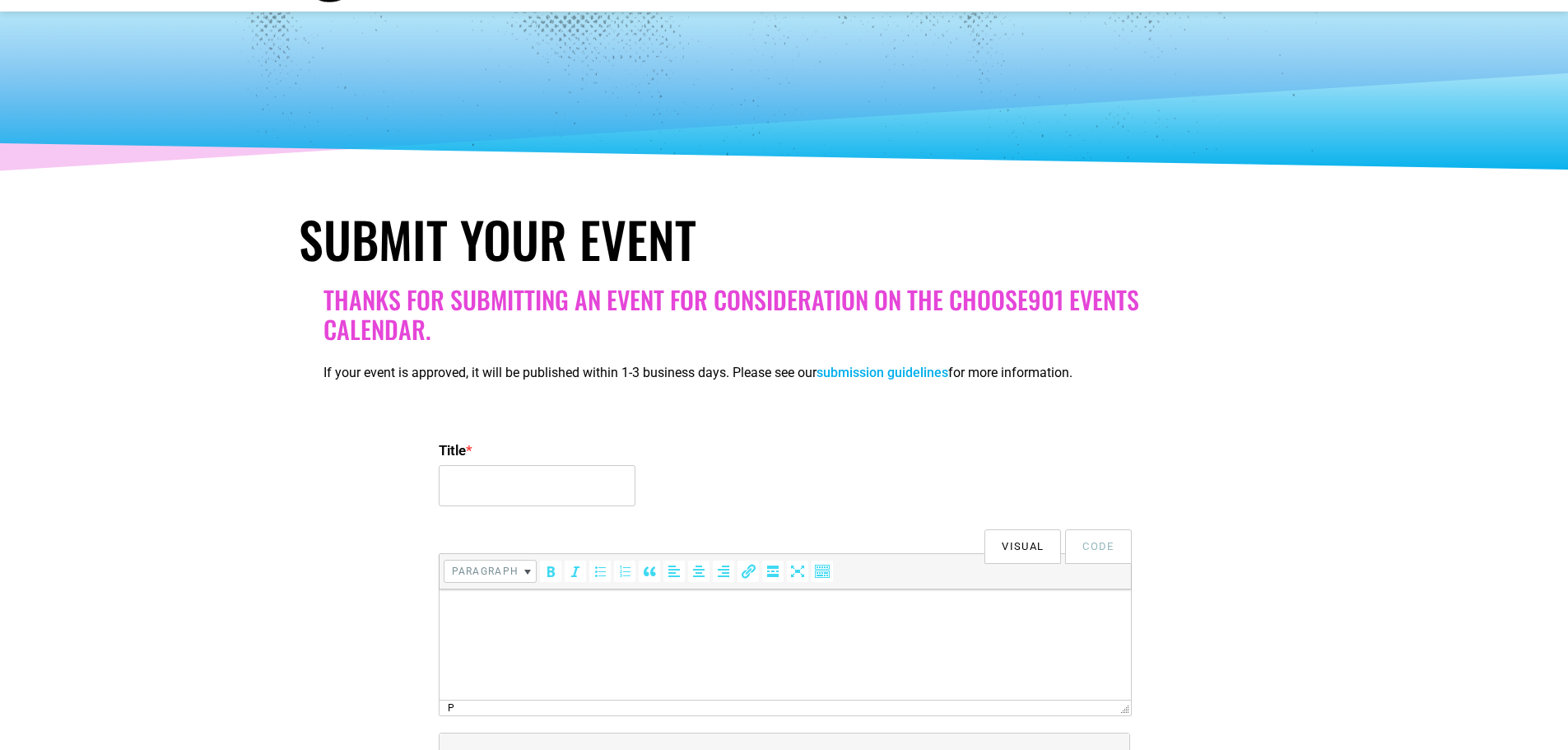
scroll to position [165, 0]
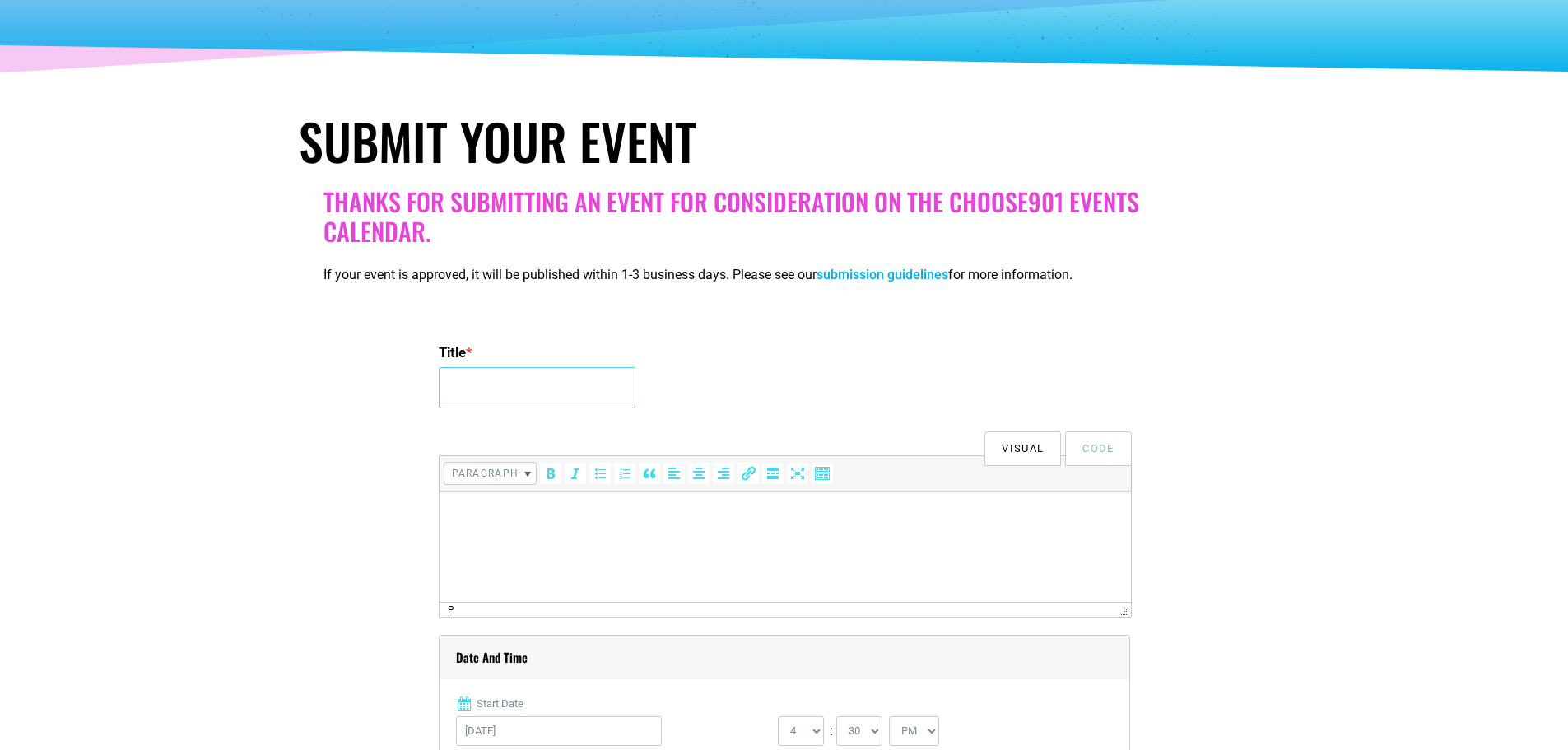
click at [520, 377] on input "Title *" at bounding box center [537, 387] width 197 height 41
paste input "I Eat, Therefore I Am: Asian Foodways in Migration"
click at [612, 390] on input "I Eat, Therefore I Am: Asian Foodways in Migration Talk ()" at bounding box center [537, 387] width 197 height 41
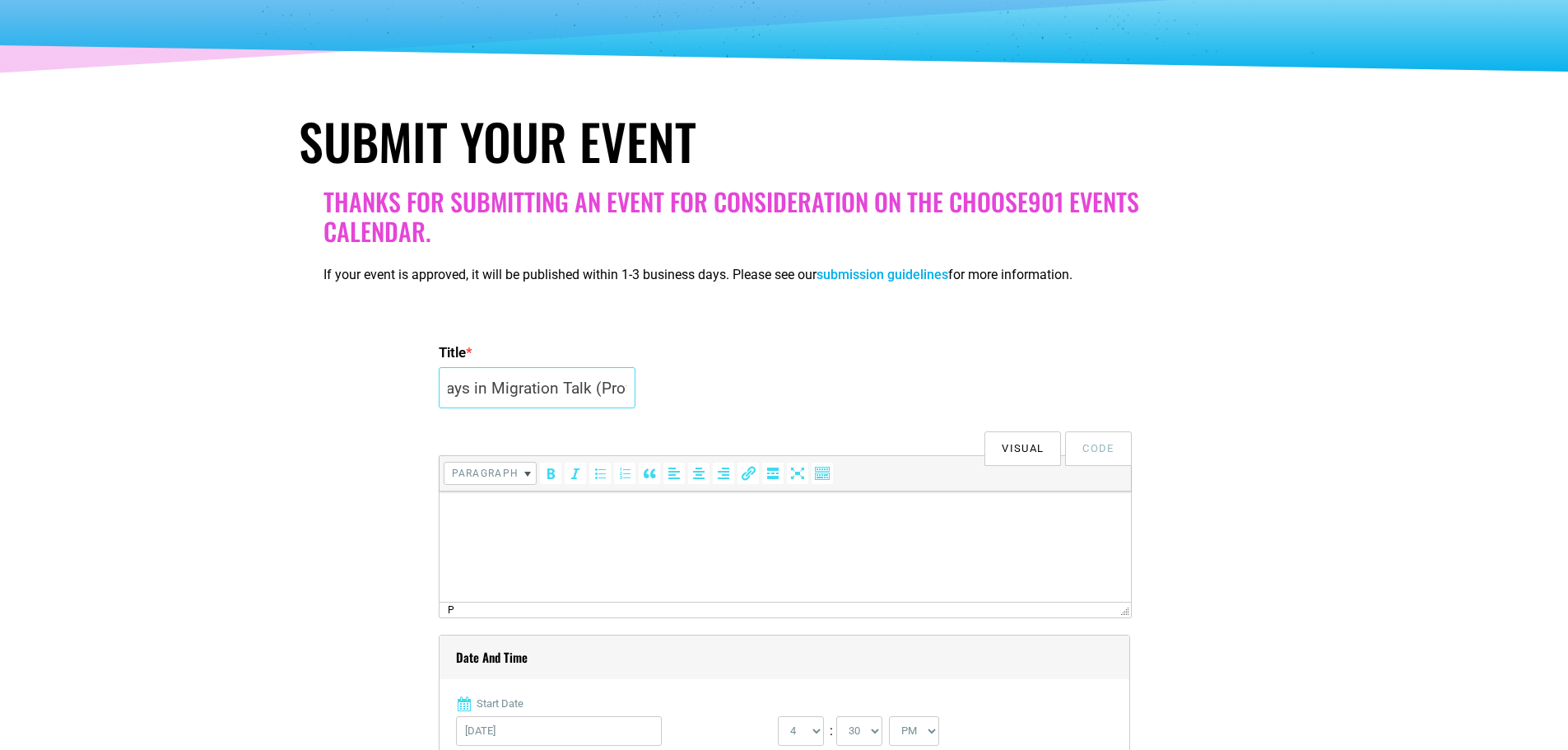
paste input "[PERSON_NAME] [PERSON_NAME][GEOGRAPHIC_DATA]"
type input "I Eat, Therefore I Am: Asian Foodways in Migration Talk ([PERSON_NAME])"
click at [626, 537] on html at bounding box center [785, 515] width 692 height 47
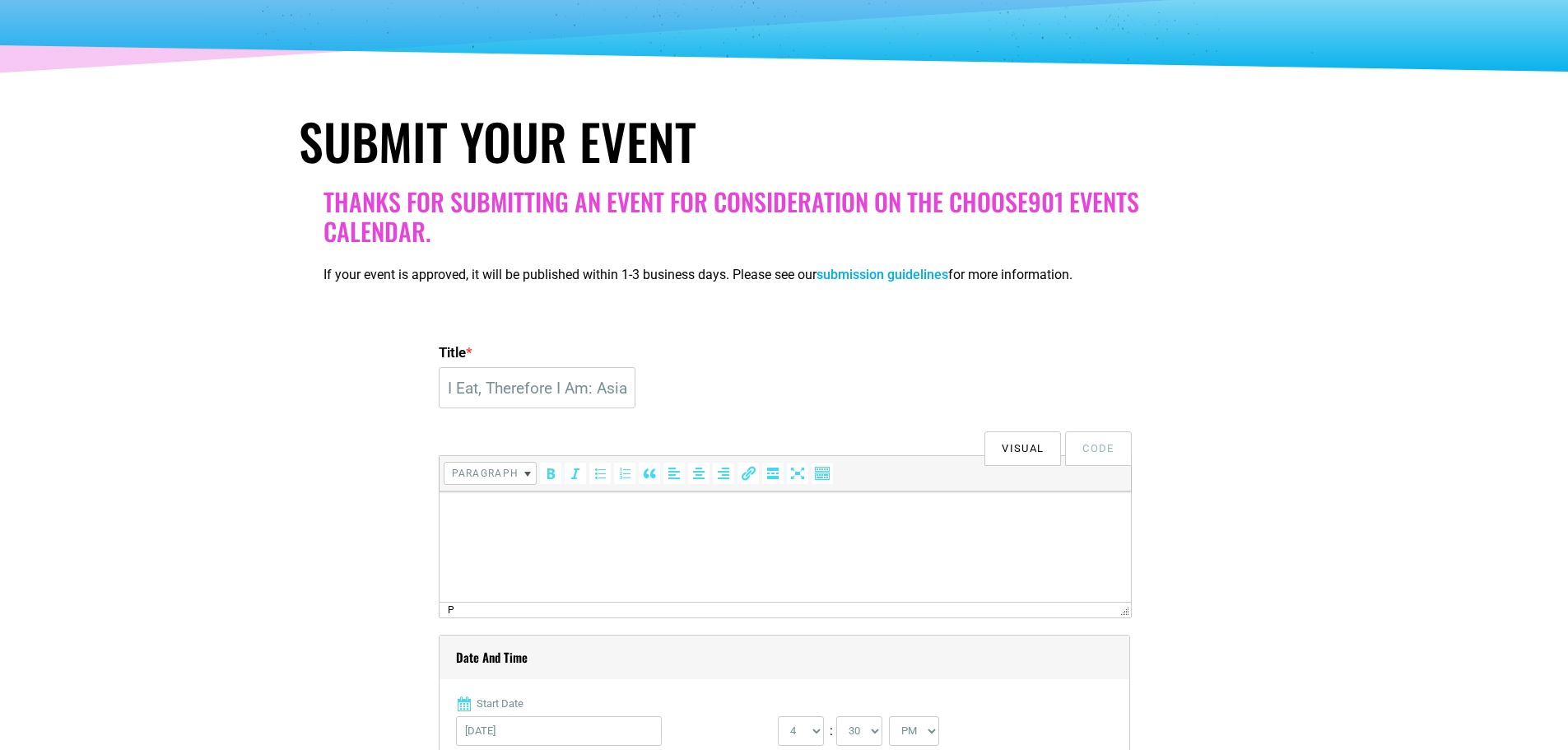
click at [544, 523] on html at bounding box center [785, 515] width 692 height 47
paste body
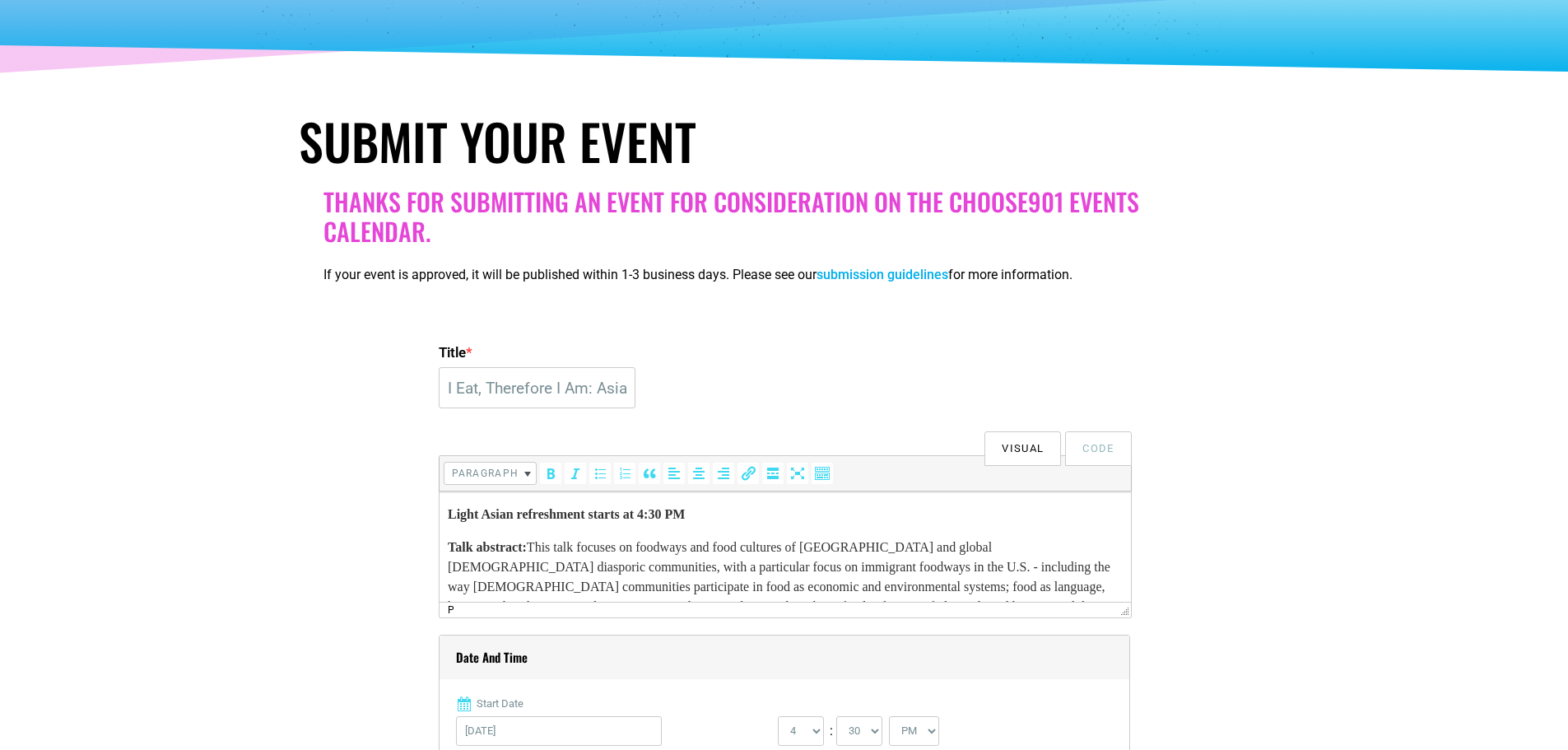
scroll to position [37, 0]
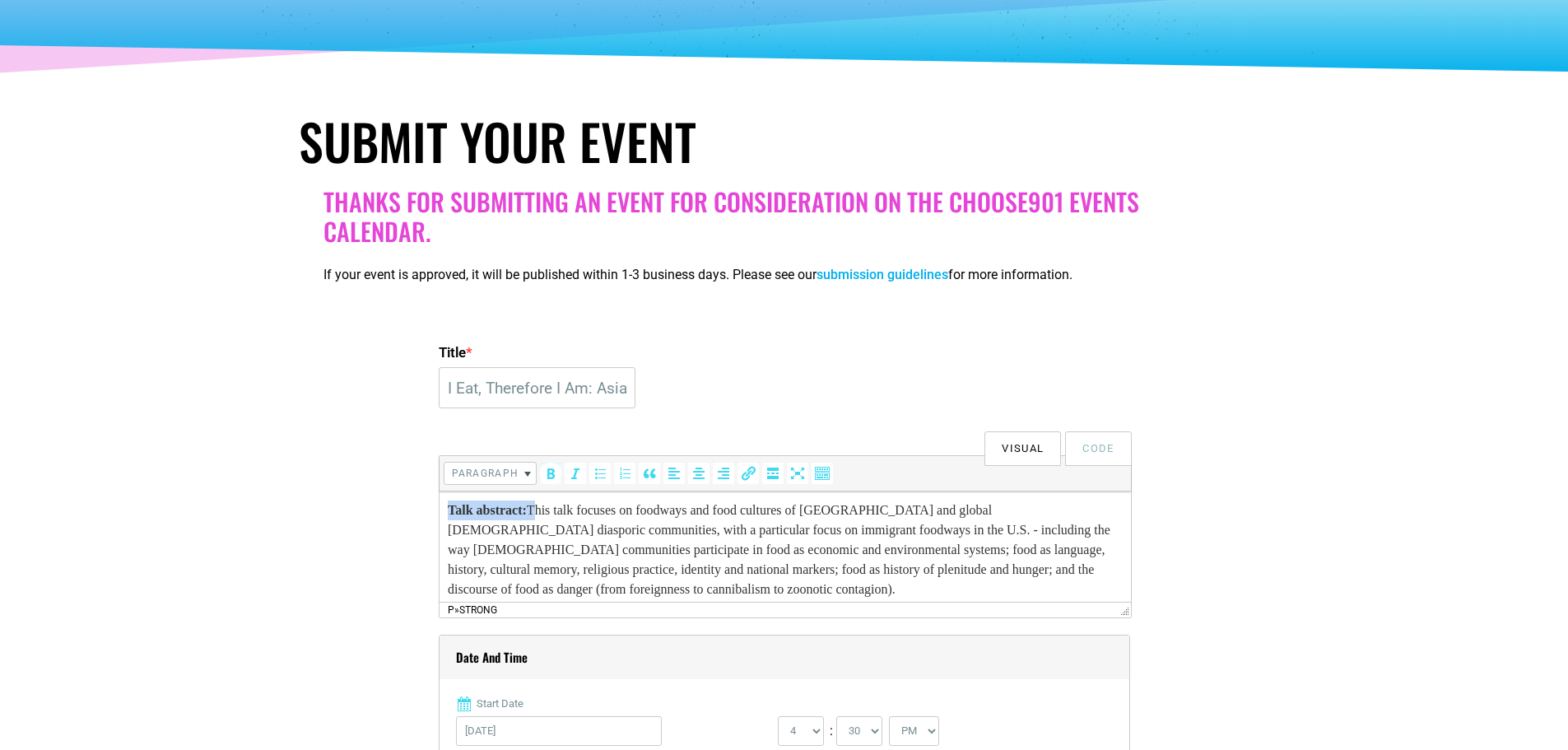
drag, startPoint x: 545, startPoint y: 511, endPoint x: 282, endPoint y: 513, distance: 263.0
click at [439, 513] on html "Light Asian refreshment starts at 4:30 PM Talk abstract: This talk focuses on f…" at bounding box center [785, 534] width 692 height 158
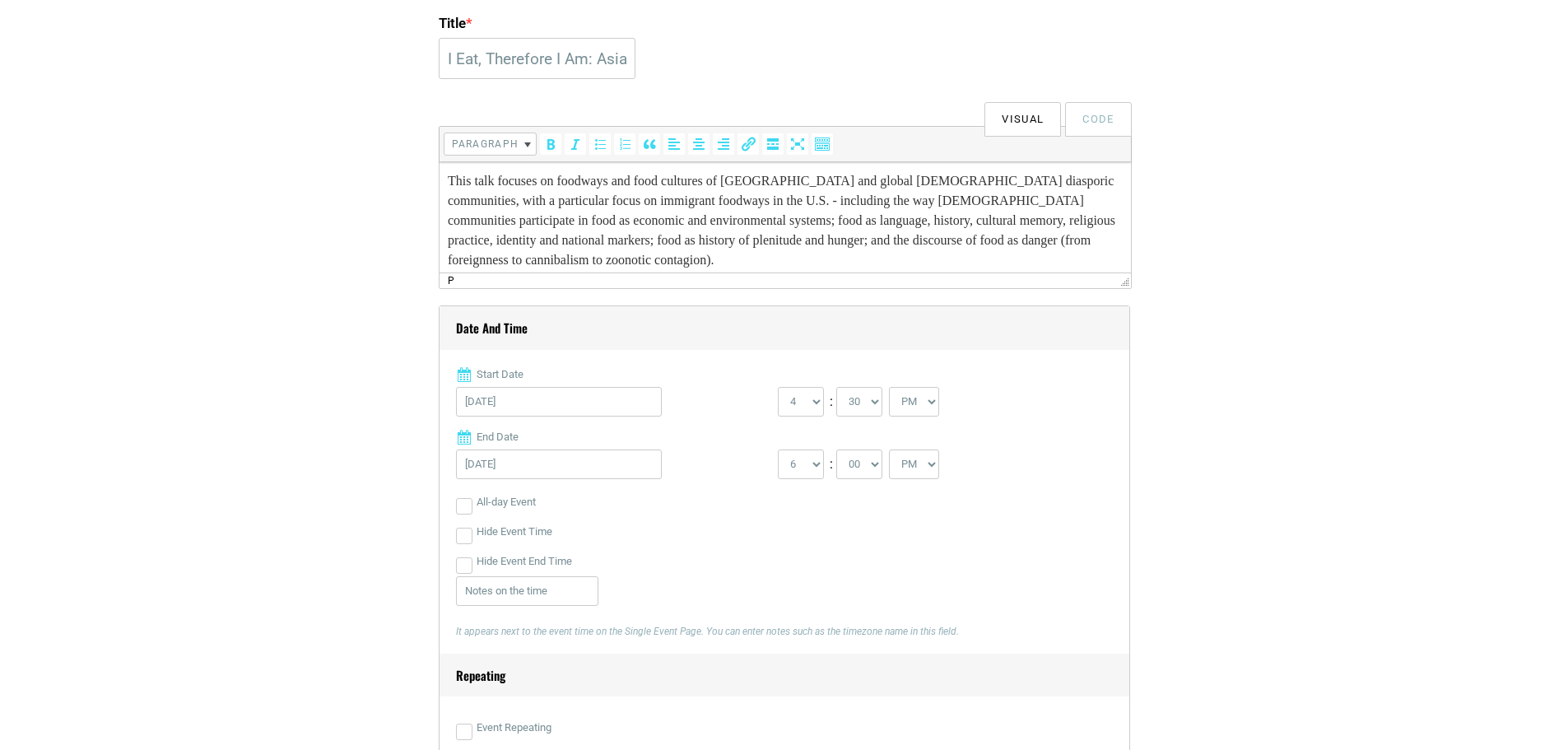
scroll to position [0, 0]
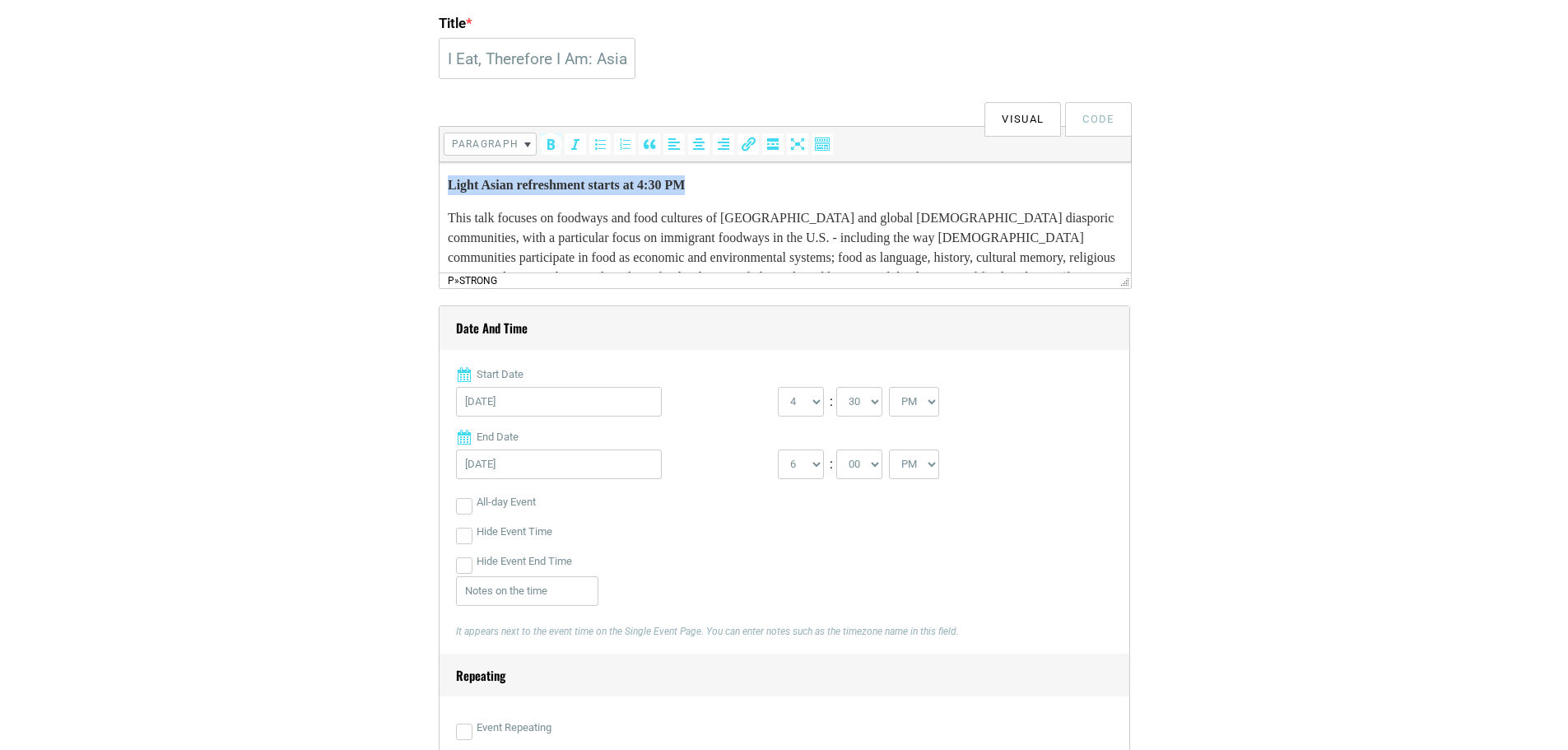
drag, startPoint x: 837, startPoint y: 184, endPoint x: 260, endPoint y: 184, distance: 577.0
click at [439, 184] on html "Light Asian refreshment starts at 4:30 PM This talk focuses on foodways and foo…" at bounding box center [785, 242] width 692 height 158
click at [447, 220] on p "This talk focuses on foodways and food cultures of [GEOGRAPHIC_DATA] and global…" at bounding box center [784, 257] width 675 height 99
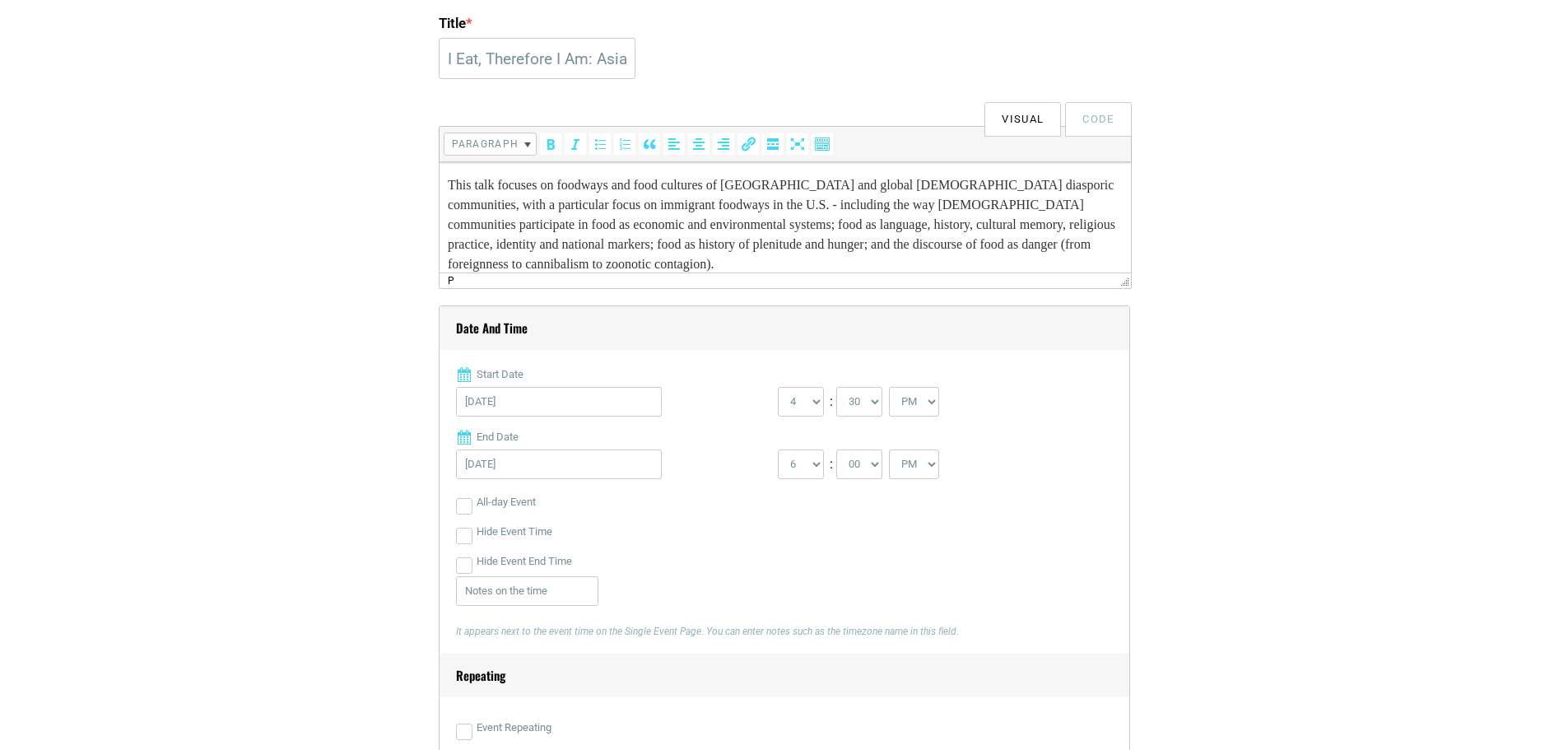
click at [792, 266] on p "This talk focuses on foodways and food cultures of [GEOGRAPHIC_DATA] and global…" at bounding box center [784, 225] width 675 height 99
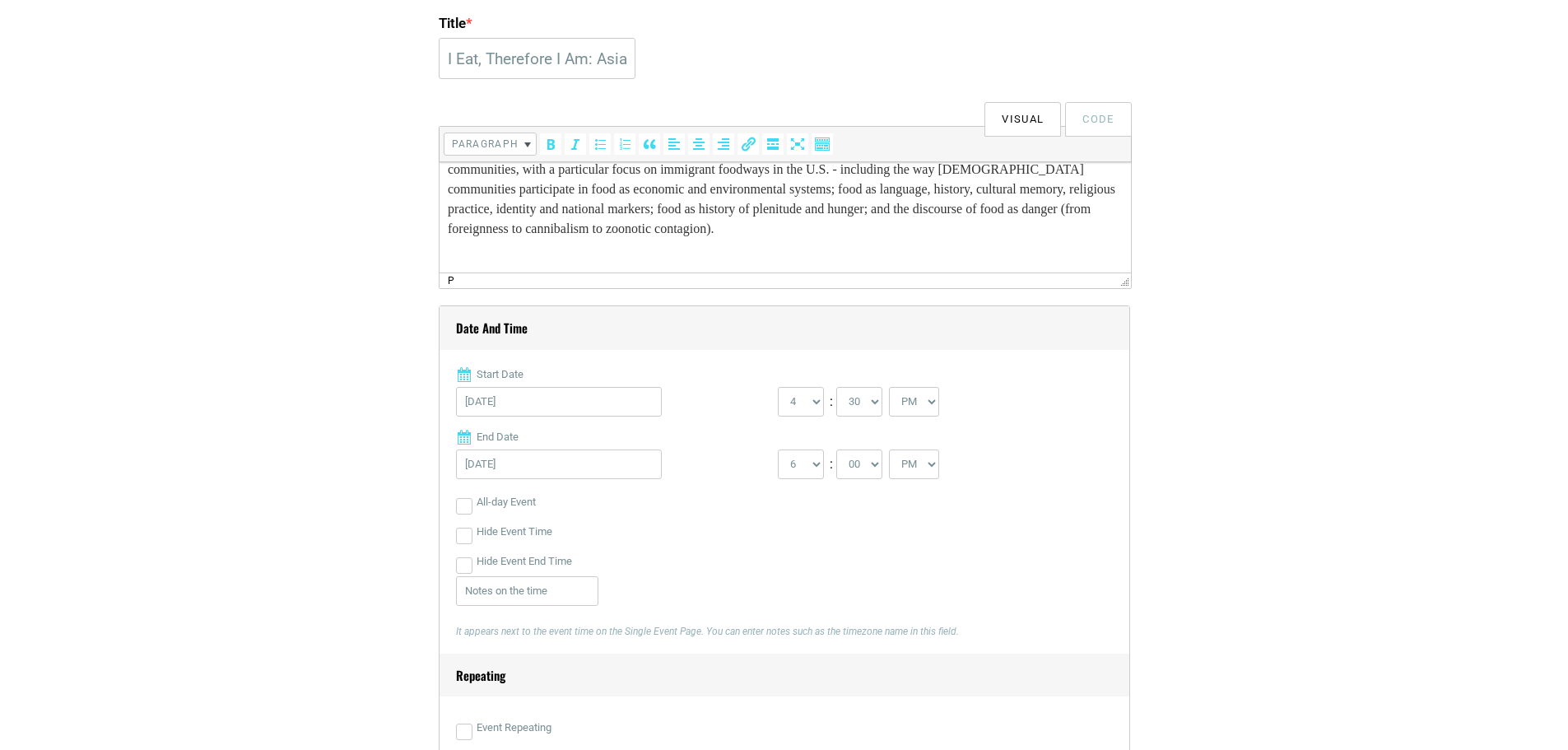
scroll to position [37, 0]
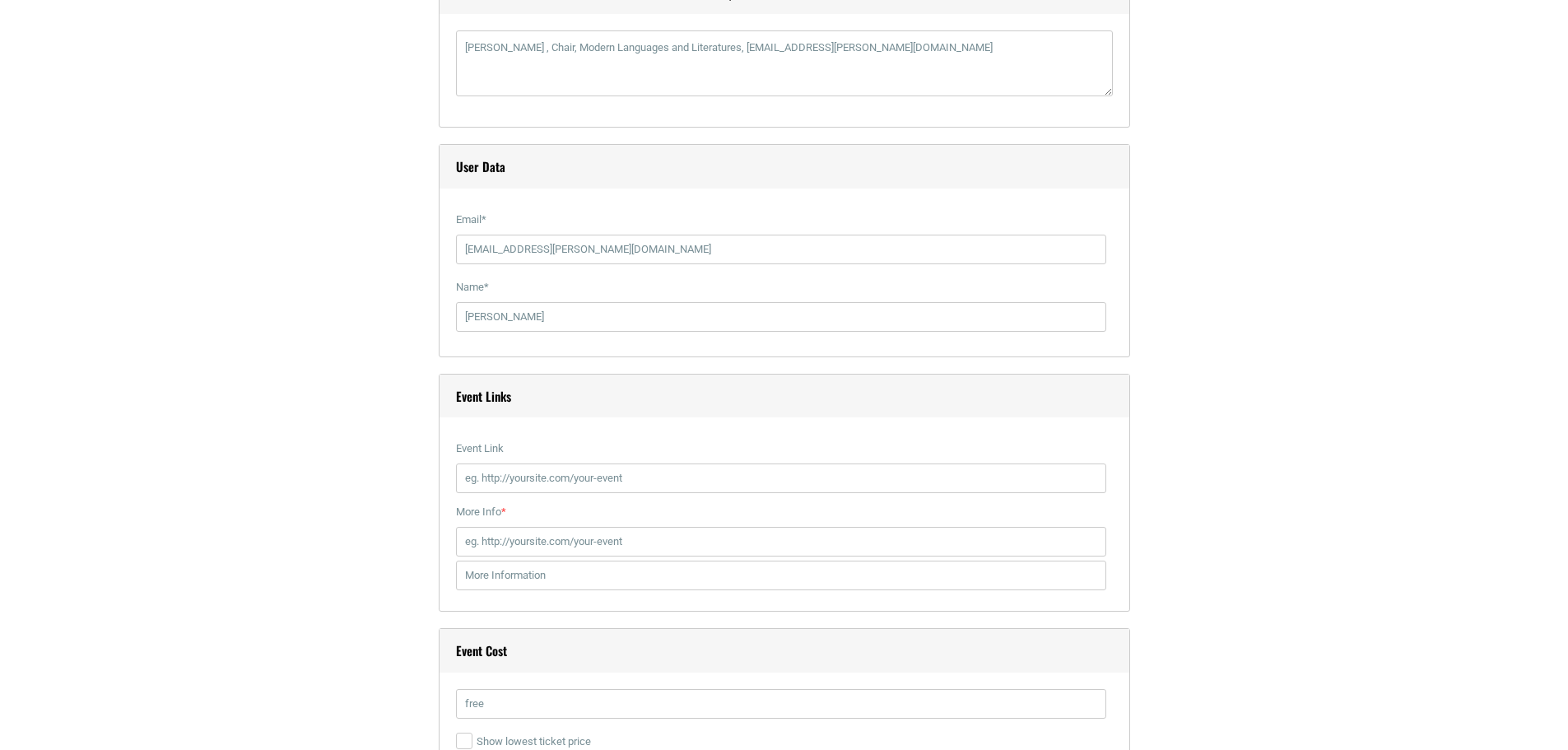
scroll to position [1977, 0]
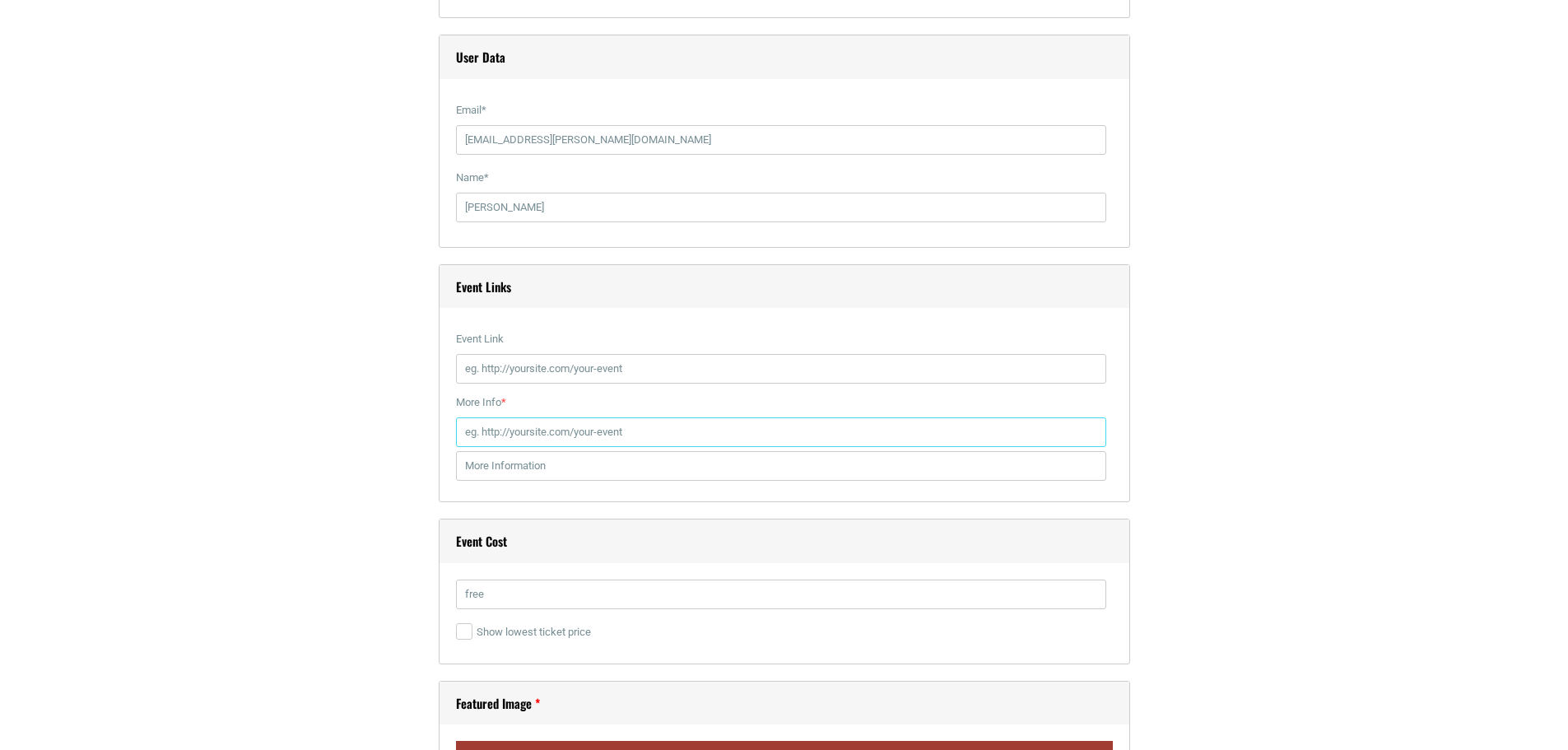
click at [505, 433] on input "More Info *" at bounding box center [781, 432] width 651 height 30
click at [239, 440] on section "Title * I Eat, Therefore I Am: Asian Foodways in Migration Talk ([PERSON_NAME])…" at bounding box center [784, 631] width 1568 height 4293
click at [601, 367] on input "Event Link" at bounding box center [781, 369] width 651 height 30
paste input "[URL][DOMAIN_NAME]"
type input "[URL][DOMAIN_NAME]"
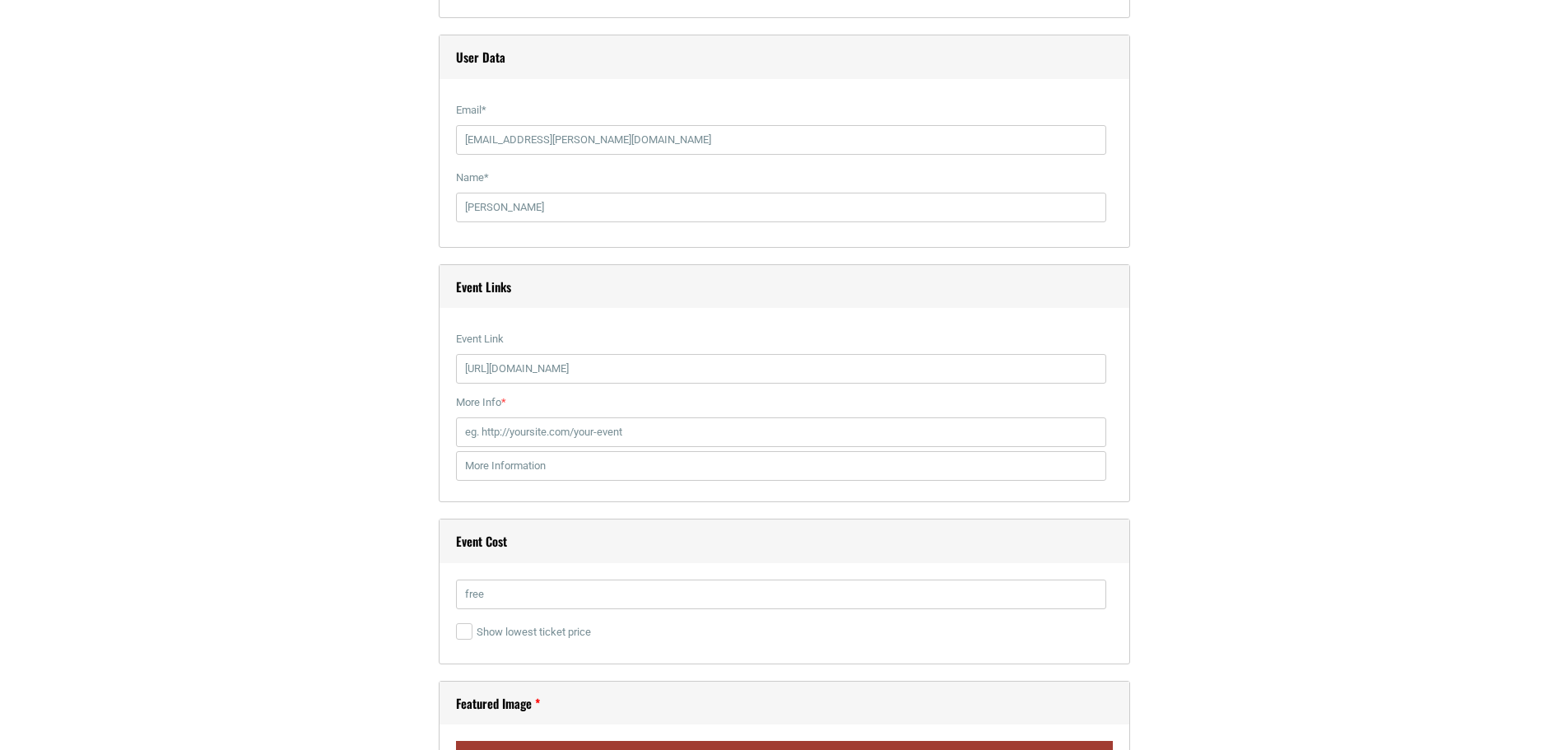
click at [193, 365] on section "Title * I Eat, Therefore I Am: Asian Foodways in Migration Talk ([PERSON_NAME])…" at bounding box center [784, 631] width 1568 height 4293
click at [526, 440] on input "More Info *" at bounding box center [781, 432] width 651 height 30
paste input "[URL][DOMAIN_NAME]"
type input "[URL][DOMAIN_NAME]"
click at [169, 436] on section "Title * I Eat, Therefore I Am: Asian Foodways in Migration Talk ([PERSON_NAME])…" at bounding box center [784, 631] width 1568 height 4293
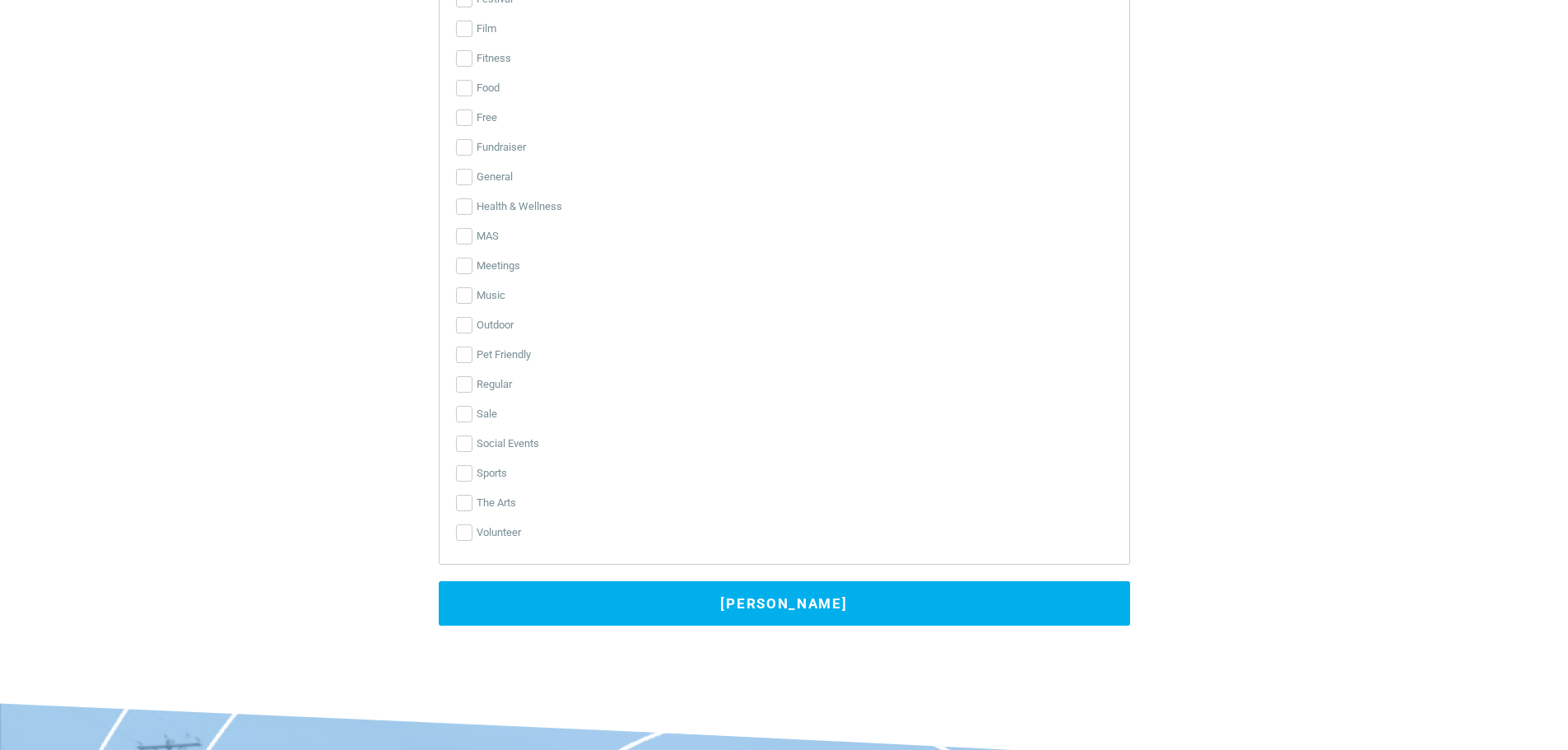
scroll to position [4201, 0]
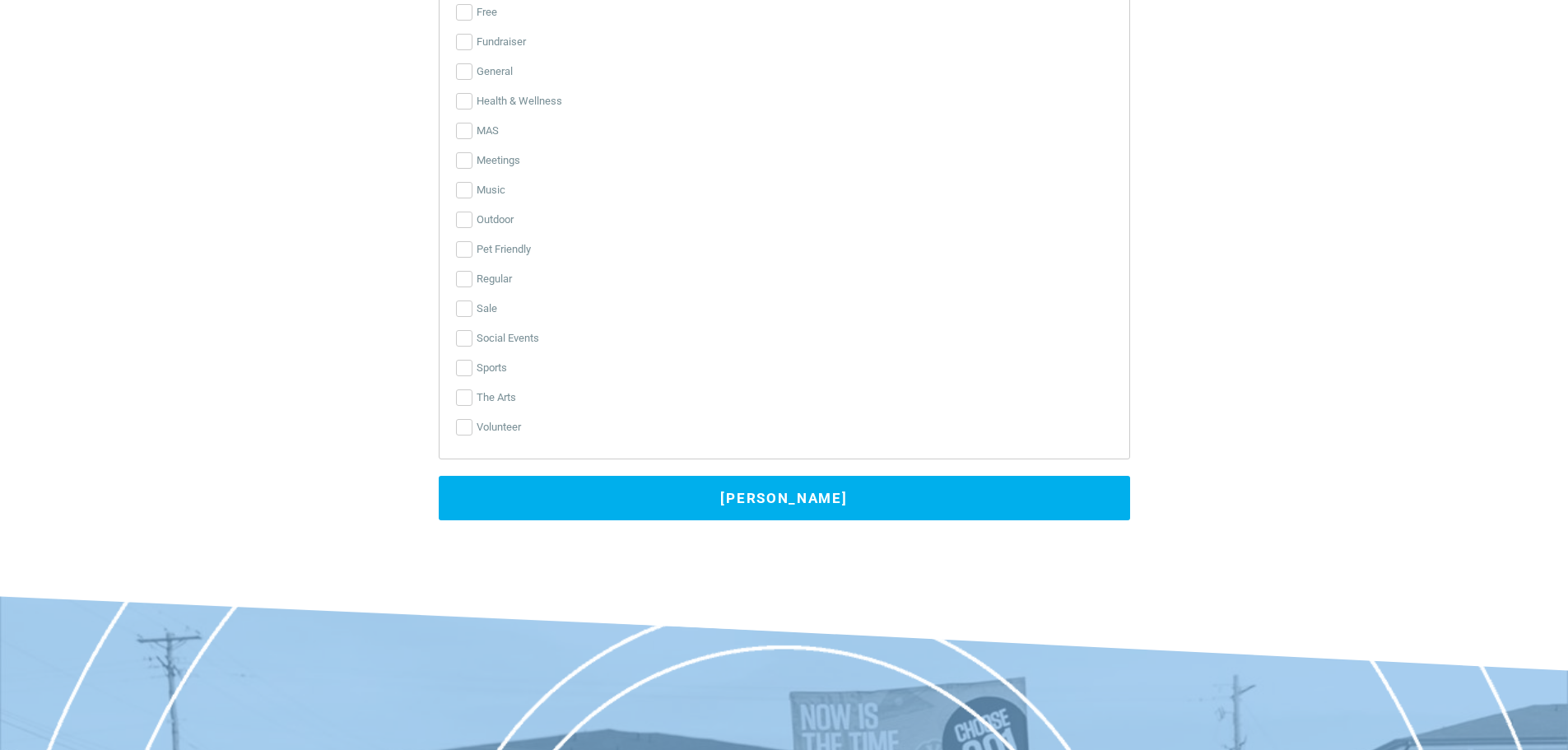
click at [733, 509] on button "[PERSON_NAME]" at bounding box center [785, 498] width 692 height 45
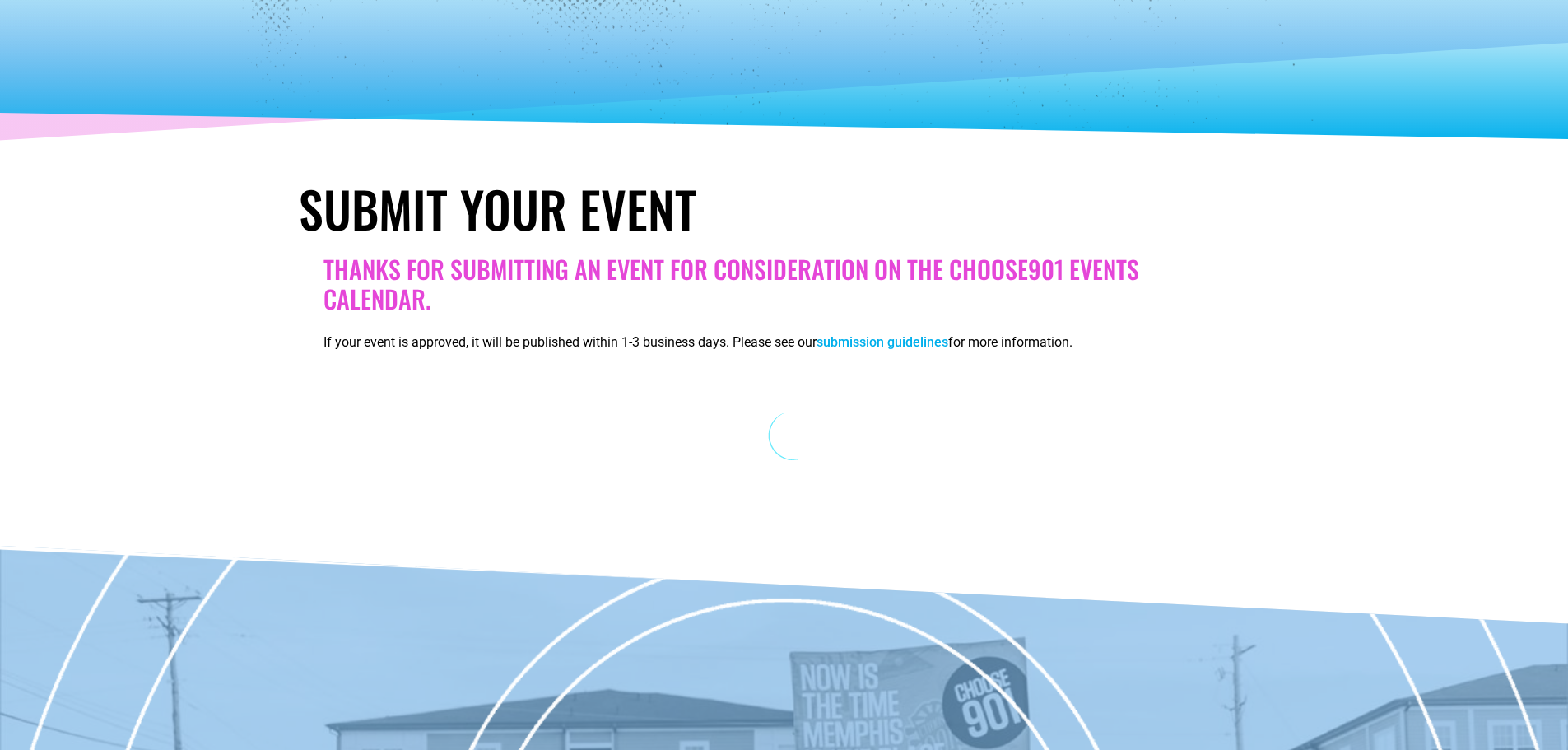
scroll to position [0, 0]
